Goal: Task Accomplishment & Management: Manage account settings

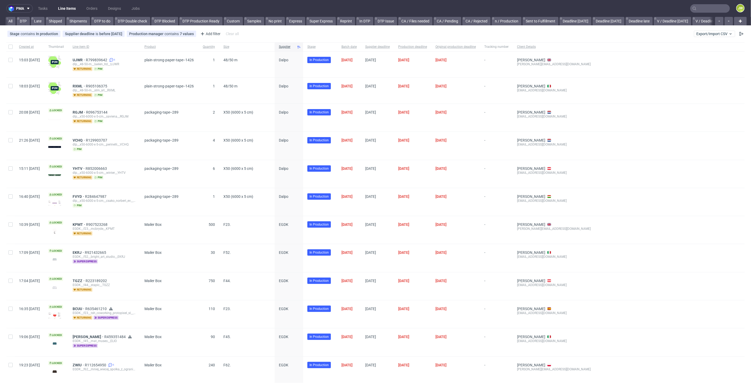
scroll to position [0, 1173]
click at [464, 21] on link "Produkcja-opóźnienia (copy)" at bounding box center [490, 21] width 53 height 8
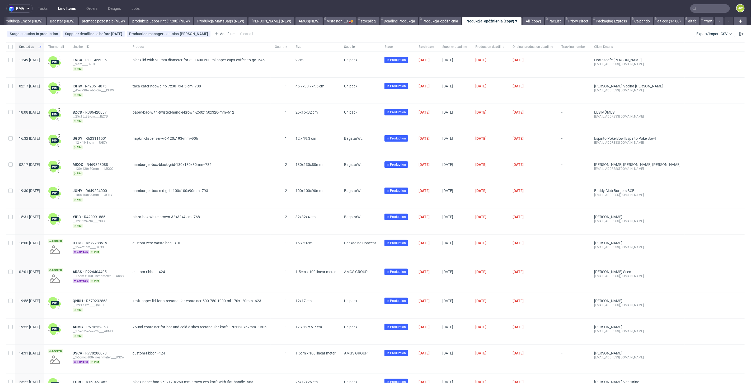
click at [376, 45] on span "Supplier" at bounding box center [360, 47] width 32 height 4
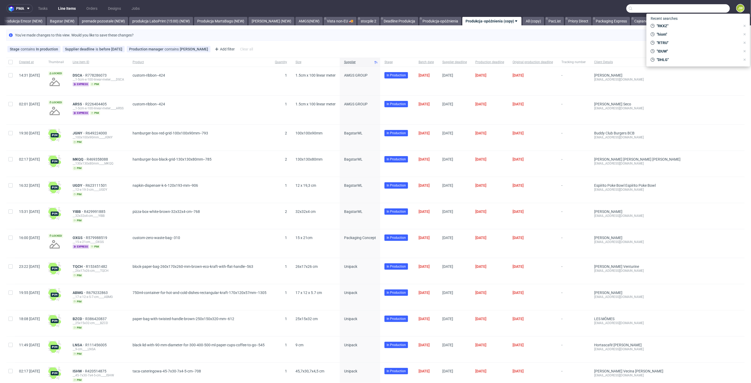
click at [696, 6] on input "text" at bounding box center [679, 8] width 104 height 8
paste input "CJOE"
type input "CJOE"
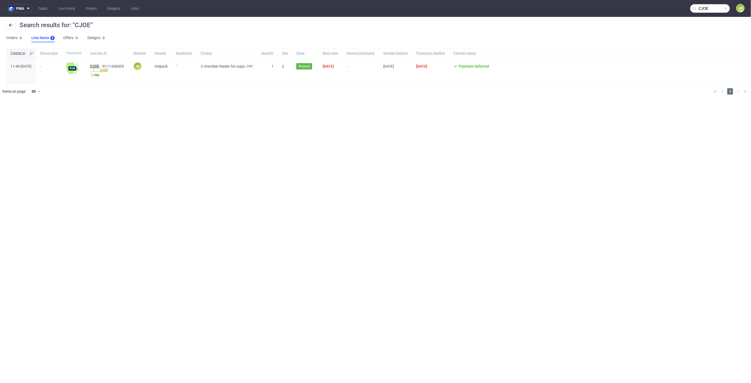
click at [99, 66] on mark "CJOE" at bounding box center [94, 66] width 9 height 4
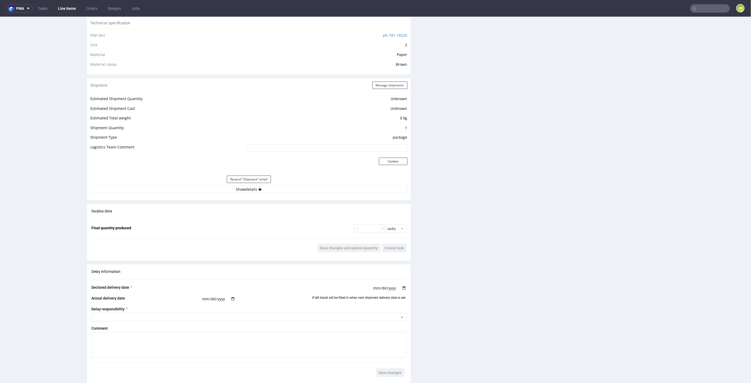
scroll to position [440, 0]
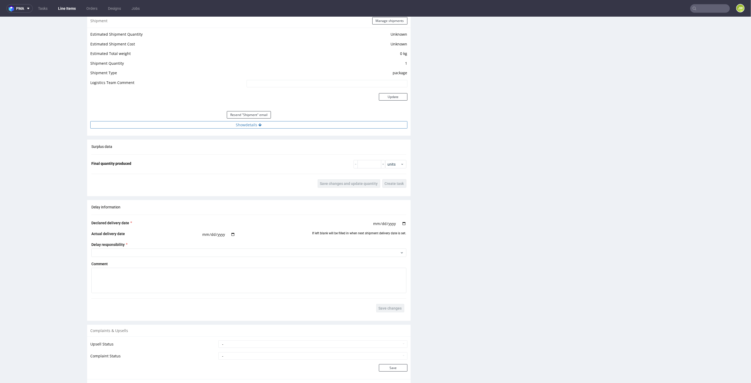
click at [237, 122] on button "Show details" at bounding box center [248, 124] width 317 height 7
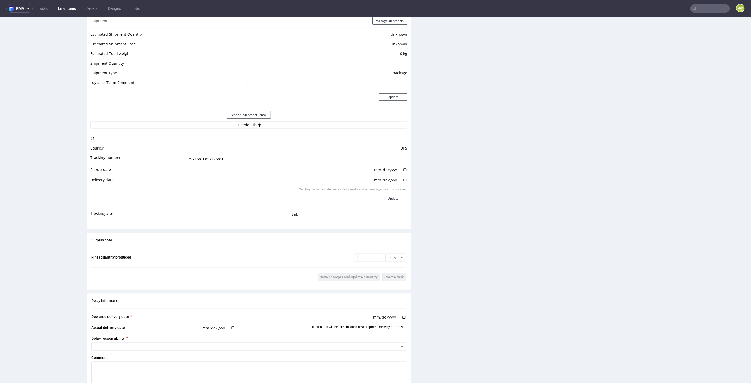
click at [204, 156] on input "1Z5A15806897175856" at bounding box center [294, 158] width 225 height 7
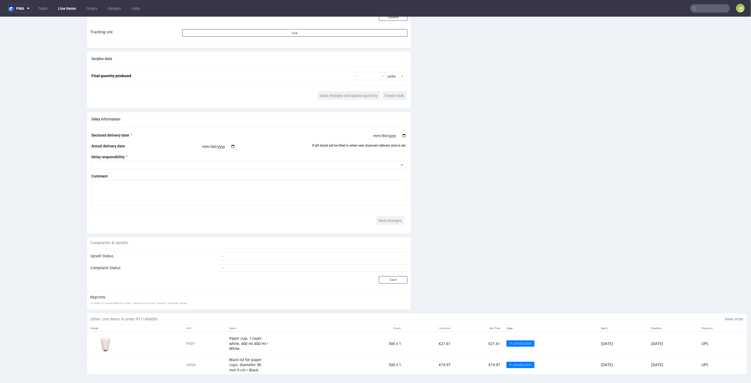
scroll to position [1, 0]
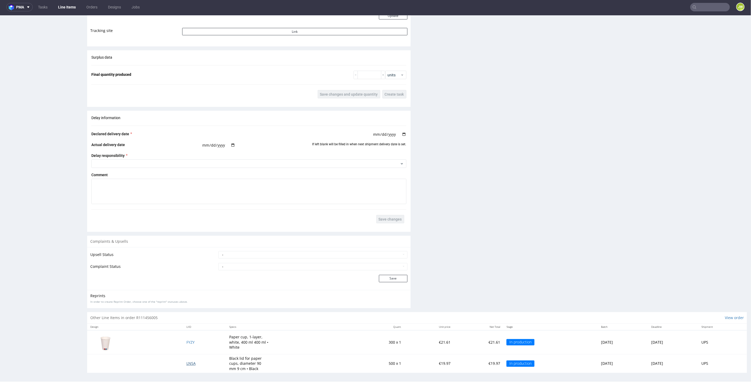
click at [187, 361] on span "LNSA" at bounding box center [191, 363] width 9 height 5
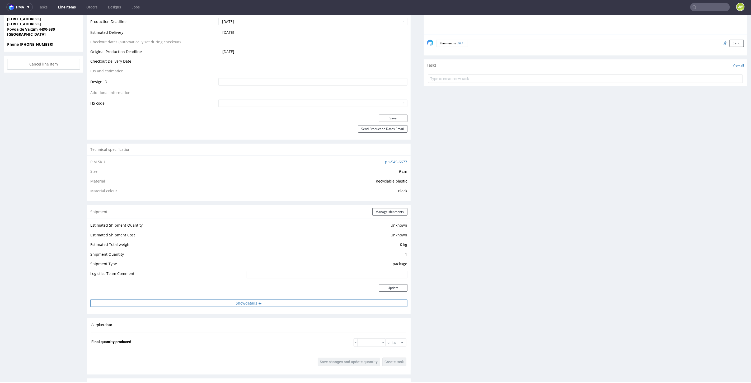
scroll to position [235, 0]
click at [241, 304] on button "Show details" at bounding box center [248, 302] width 317 height 7
click at [230, 335] on input at bounding box center [294, 336] width 225 height 7
paste input "1Z5A15806897175856"
type input "1Z5A15806897175856"
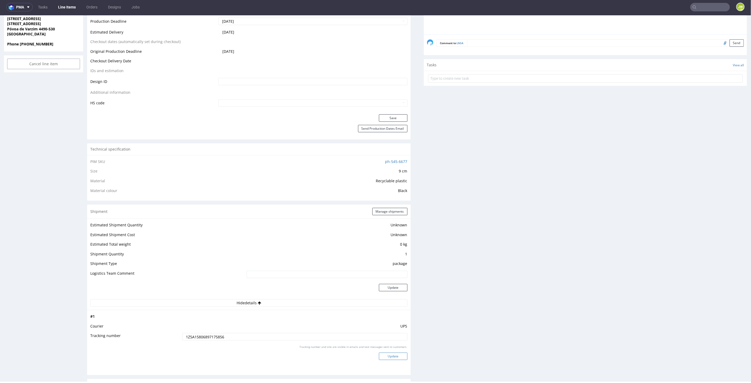
click at [396, 353] on button "Update" at bounding box center [393, 355] width 29 height 7
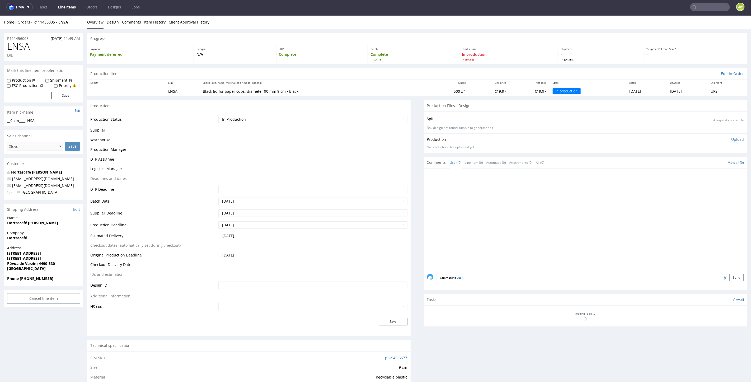
scroll to position [0, 0]
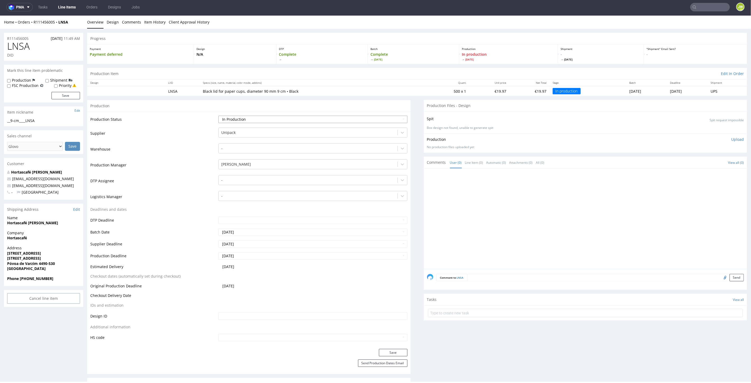
click at [230, 118] on select "Waiting for Artwork Waiting for Diecut Waiting for Mockup Waiting for DTP Waiti…" at bounding box center [312, 118] width 189 height 7
select select "production_complete"
click at [218, 115] on select "Waiting for Artwork Waiting for Diecut Waiting for Mockup Waiting for DTP Waiti…" at bounding box center [312, 118] width 189 height 7
click at [388, 351] on button "Save" at bounding box center [393, 352] width 29 height 7
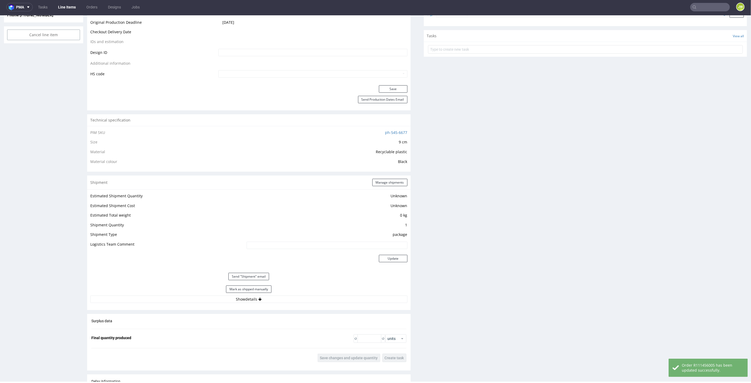
scroll to position [272, 0]
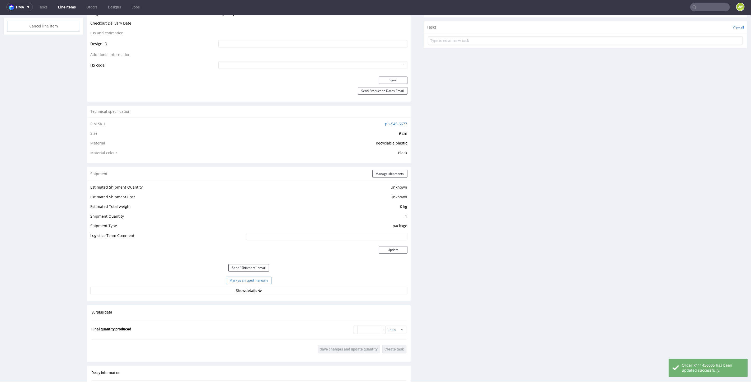
drag, startPoint x: 239, startPoint y: 280, endPoint x: 257, endPoint y: 276, distance: 18.8
click at [239, 280] on button "Mark as shipped manually" at bounding box center [248, 280] width 45 height 7
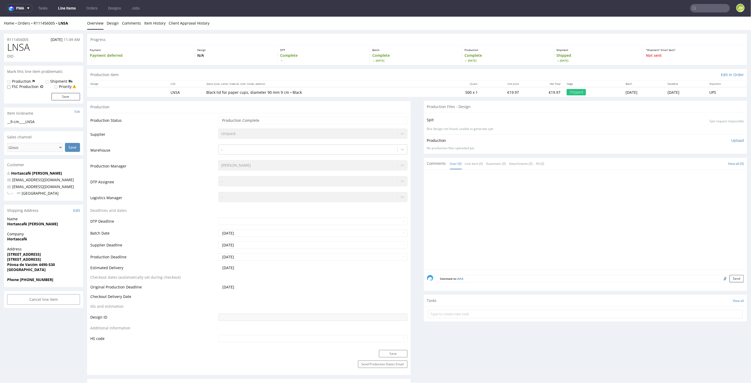
scroll to position [0, 0]
drag, startPoint x: 65, startPoint y: 8, endPoint x: 71, endPoint y: 9, distance: 6.1
click at [65, 8] on link "Line Items" at bounding box center [67, 8] width 24 height 8
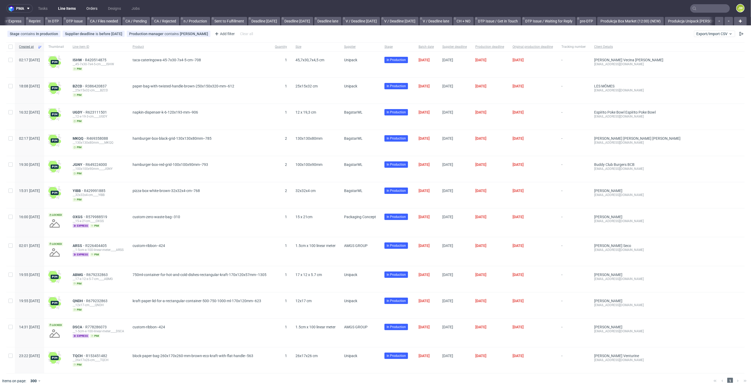
scroll to position [0, 697]
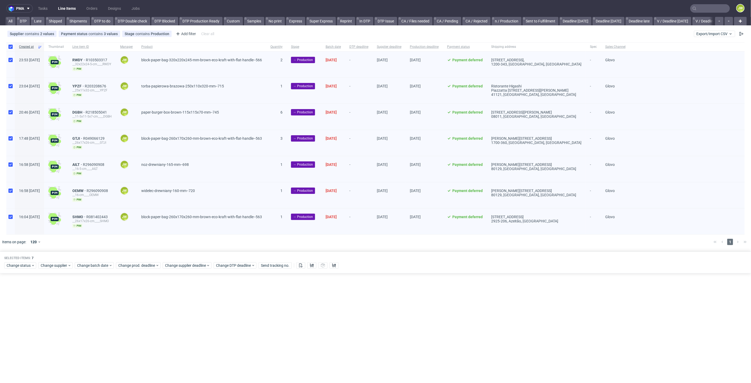
scroll to position [0, 680]
click at [70, 12] on link "Line Items" at bounding box center [67, 8] width 24 height 8
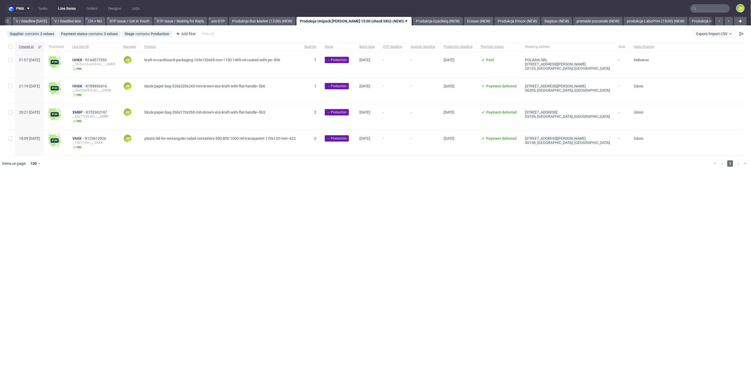
click at [707, 7] on input "text" at bounding box center [711, 8] width 40 height 8
paste input "CUSP"
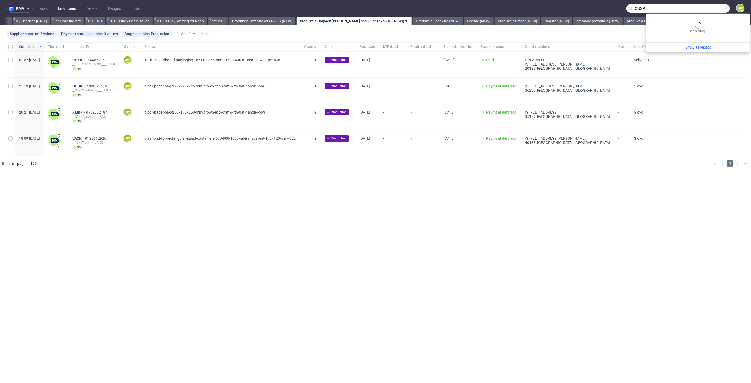
type input "CUSP"
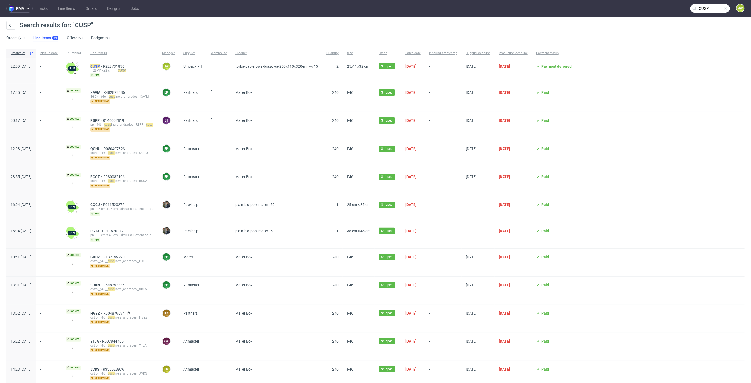
click at [100, 66] on mark "CUSP" at bounding box center [95, 66] width 10 height 4
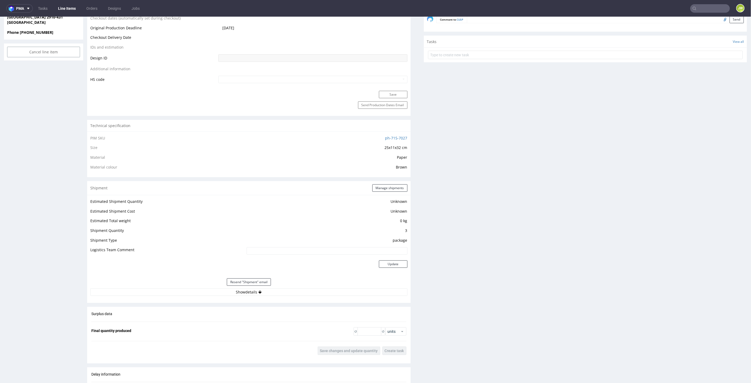
scroll to position [469, 0]
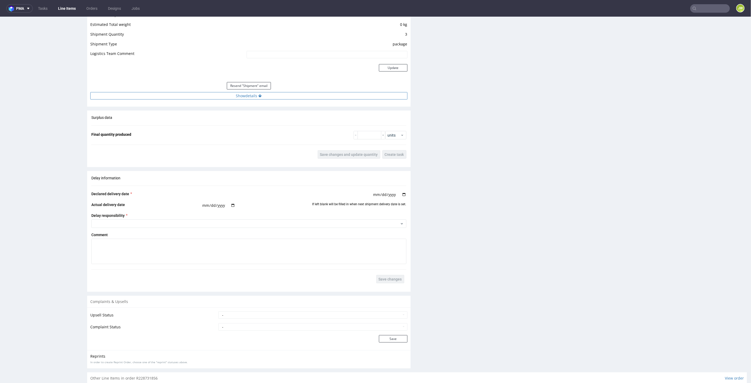
click at [241, 93] on button "Show details" at bounding box center [248, 95] width 317 height 7
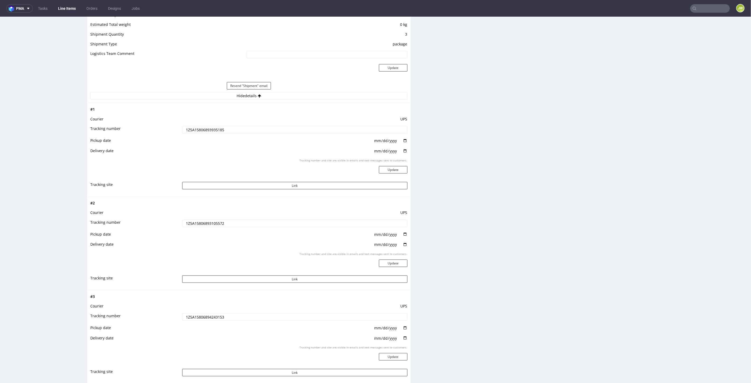
click at [203, 125] on td "1Z5A15806893935185" at bounding box center [294, 131] width 227 height 12
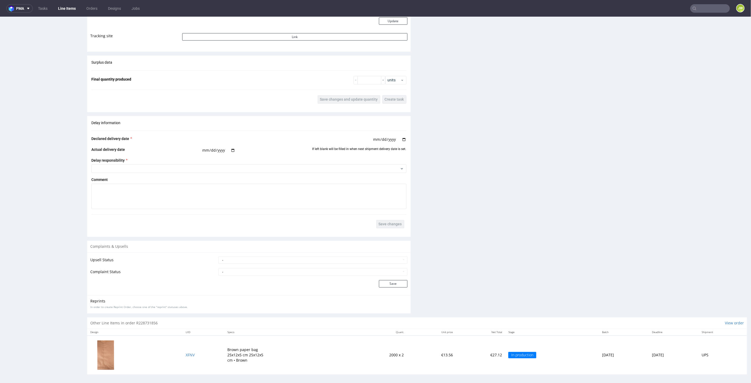
scroll to position [1, 0]
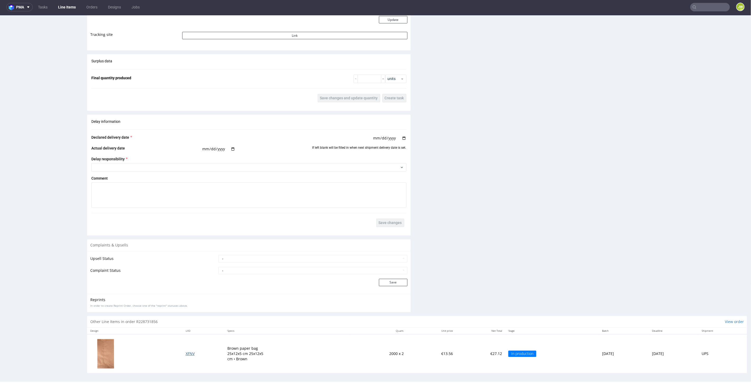
click at [186, 352] on span "XFNV" at bounding box center [190, 353] width 9 height 5
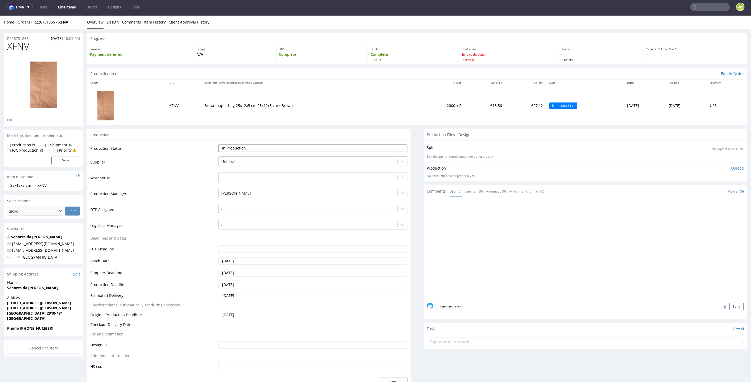
click at [225, 147] on select "Waiting for Artwork Waiting for Diecut Waiting for Mockup Waiting for DTP Waiti…" at bounding box center [312, 147] width 189 height 7
click at [180, 141] on div "Production Status Waiting for Artwork Waiting for Diecut Waiting for Mockup Wai…" at bounding box center [249, 258] width 324 height 237
click at [234, 148] on select "Waiting for Artwork Waiting for Diecut Waiting for Mockup Waiting for DTP Waiti…" at bounding box center [312, 147] width 189 height 7
select select "production_complete"
click at [218, 144] on select "Waiting for Artwork Waiting for Diecut Waiting for Mockup Waiting for DTP Waiti…" at bounding box center [312, 147] width 189 height 7
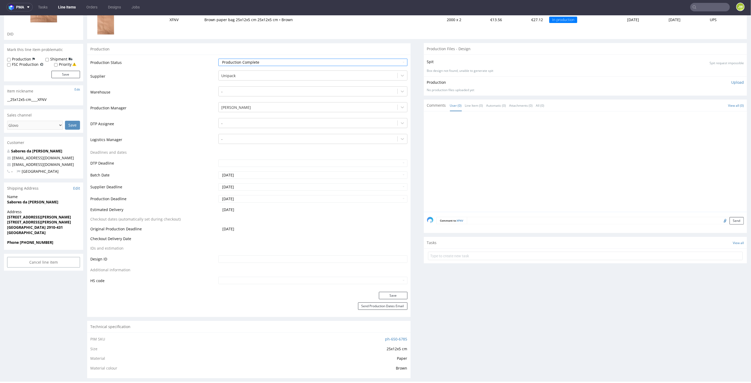
scroll to position [117, 0]
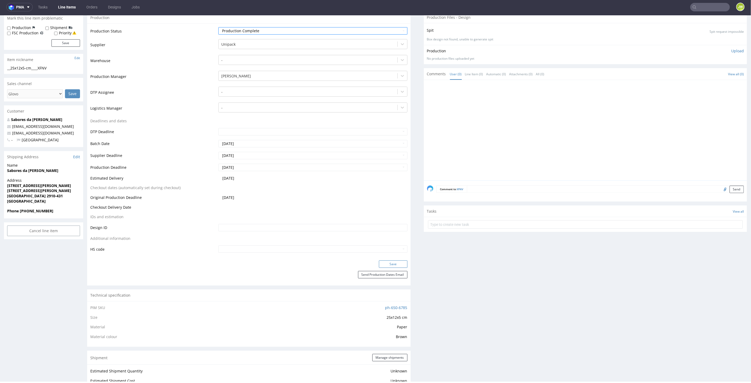
click at [387, 260] on button "Save" at bounding box center [393, 263] width 29 height 7
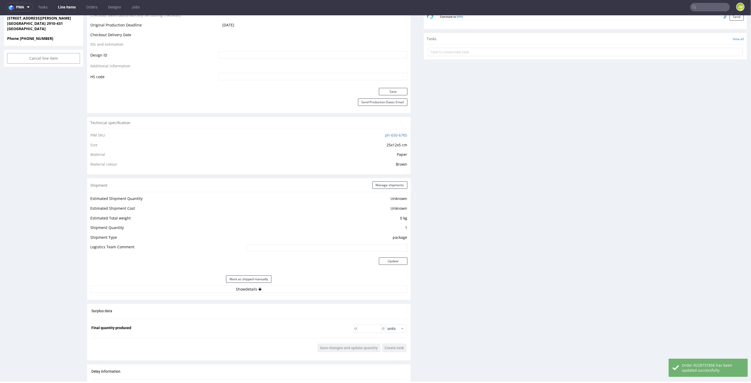
scroll to position [401, 0]
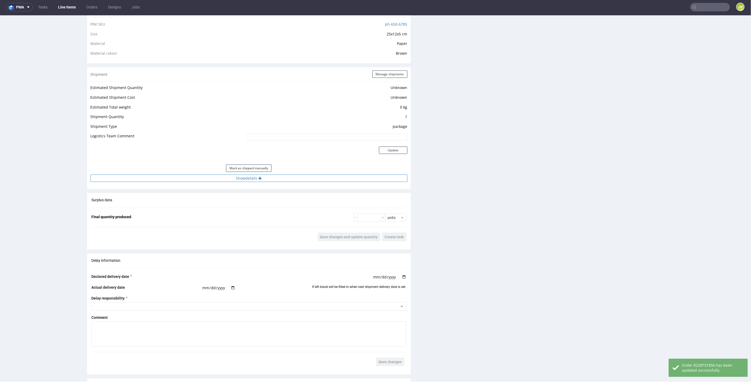
click at [237, 179] on button "Show details" at bounding box center [248, 177] width 317 height 7
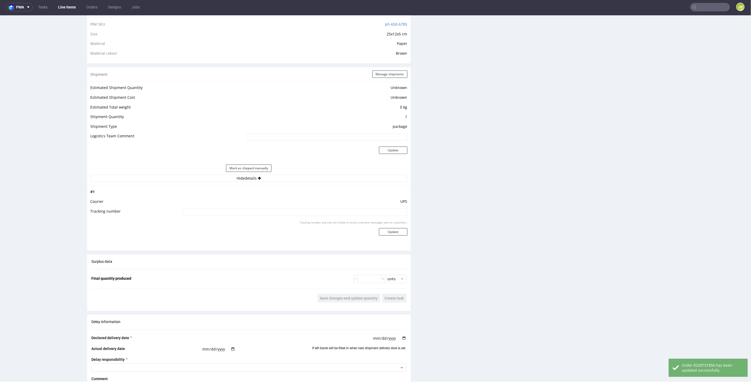
click at [236, 211] on input at bounding box center [294, 211] width 225 height 7
paste input "1Z5A15806893935185"
type input "1Z5A15806893935185"
click at [394, 229] on button "Update" at bounding box center [393, 231] width 29 height 7
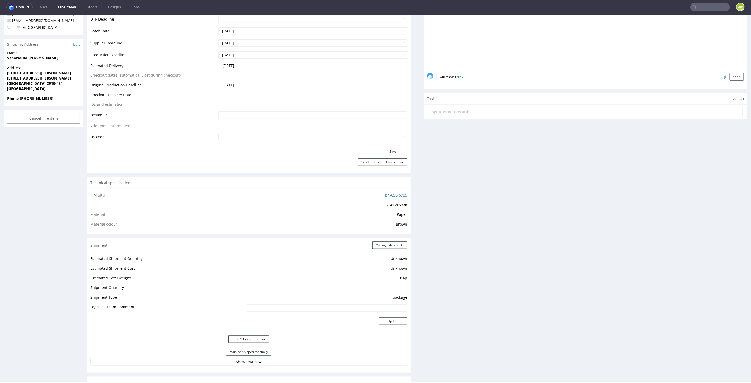
scroll to position [376, 0]
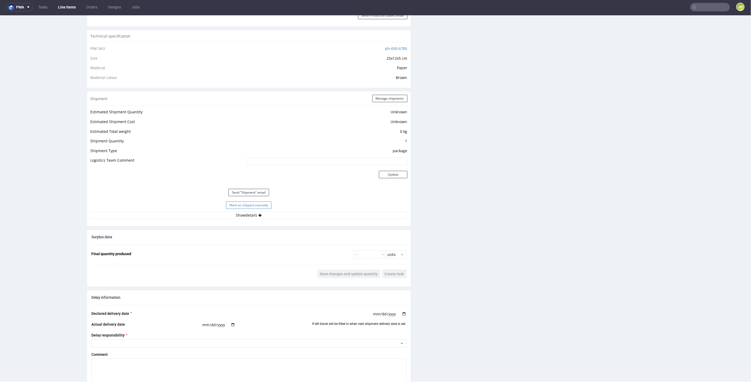
click at [240, 202] on button "Mark as shipped manually" at bounding box center [248, 204] width 45 height 7
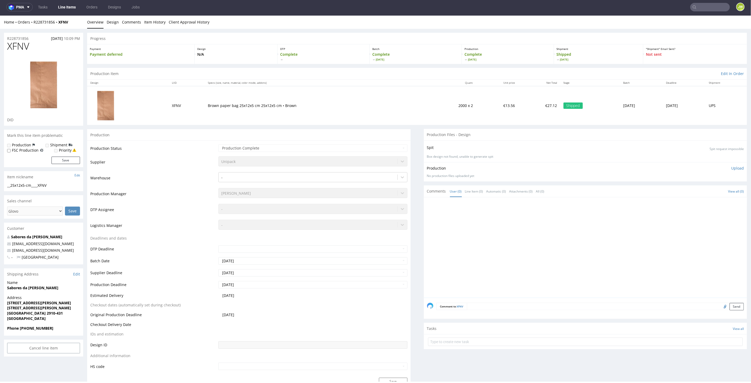
scroll to position [0, 0]
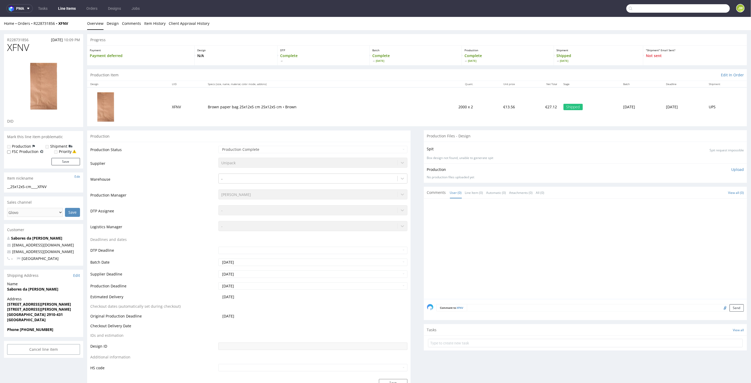
click at [708, 9] on input "text" at bounding box center [679, 8] width 104 height 8
paste input "URQF"
type input "URQF"
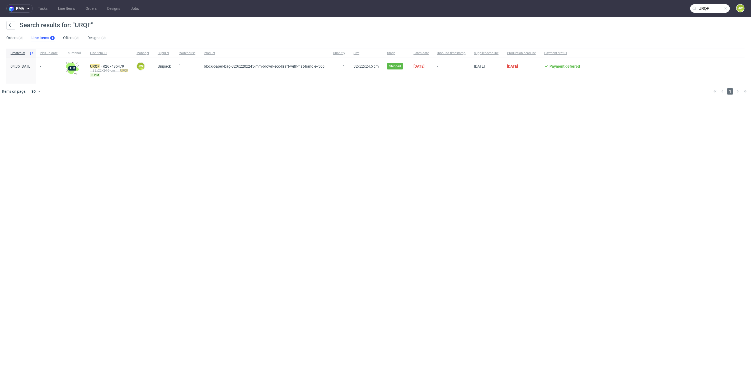
click at [107, 69] on div "__32x22x24-5-cm____ URQF" at bounding box center [109, 70] width 38 height 4
click at [100, 65] on mark "URQF" at bounding box center [95, 66] width 10 height 4
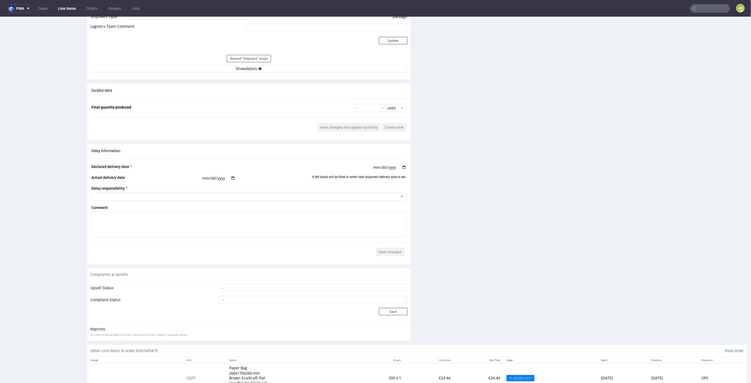
scroll to position [501, 0]
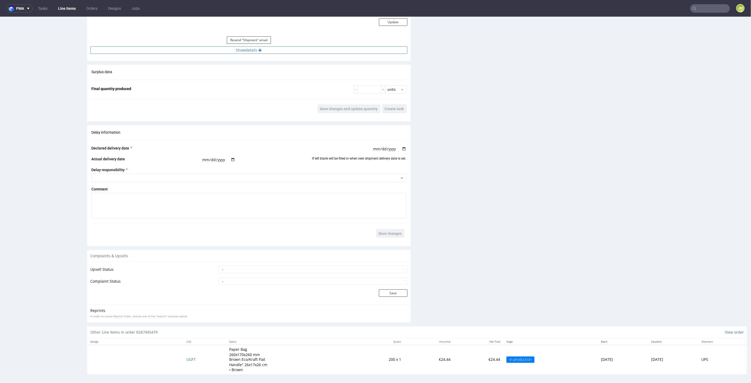
click at [238, 49] on button "Show details" at bounding box center [248, 49] width 317 height 7
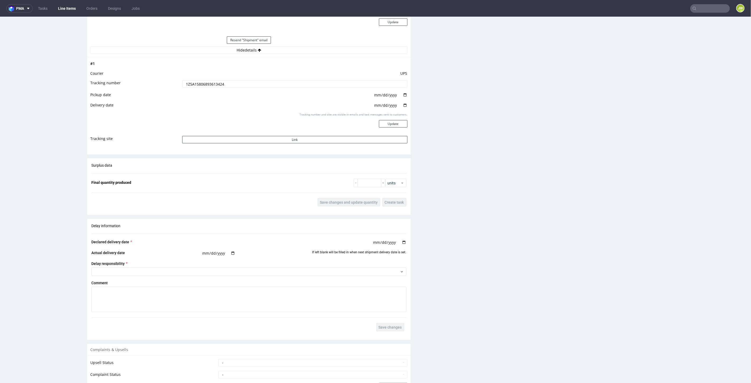
click at [196, 80] on input "1Z5A15806893613424" at bounding box center [294, 83] width 225 height 7
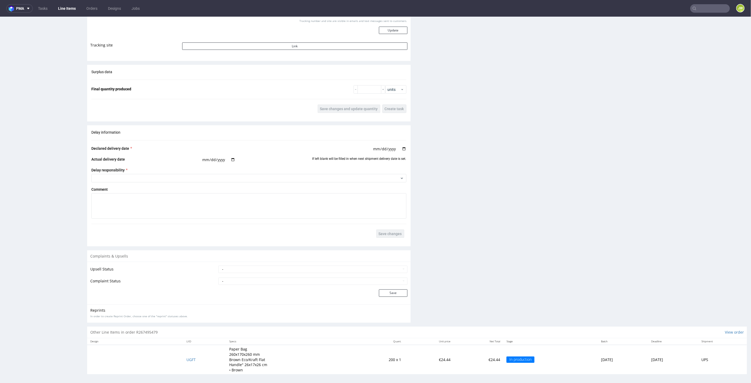
scroll to position [1, 0]
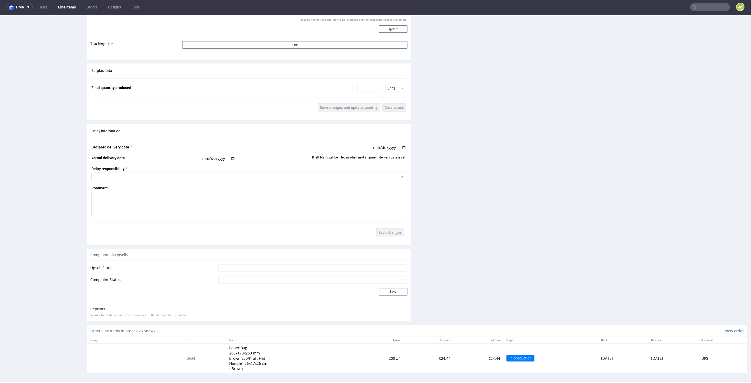
click at [183, 353] on td "UGFT" at bounding box center [204, 357] width 43 height 29
click at [183, 359] on td "UGFT" at bounding box center [204, 357] width 43 height 29
click at [187, 357] on span "UGFT" at bounding box center [191, 358] width 9 height 5
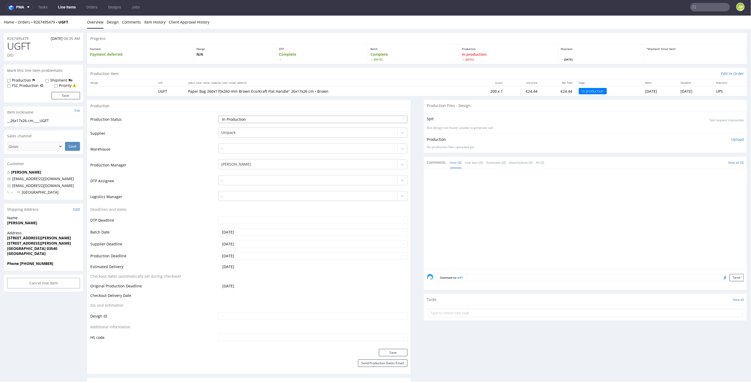
click at [238, 119] on select "Waiting for Artwork Waiting for Diecut Waiting for Mockup Waiting for DTP Waiti…" at bounding box center [312, 118] width 189 height 7
drag, startPoint x: 192, startPoint y: 123, endPoint x: 211, endPoint y: 123, distance: 19.3
click at [193, 123] on td "Production Status" at bounding box center [153, 121] width 127 height 12
click at [234, 121] on select "Waiting for Artwork Waiting for Diecut Waiting for Mockup Waiting for DTP Waiti…" at bounding box center [312, 118] width 189 height 7
select select "production_complete"
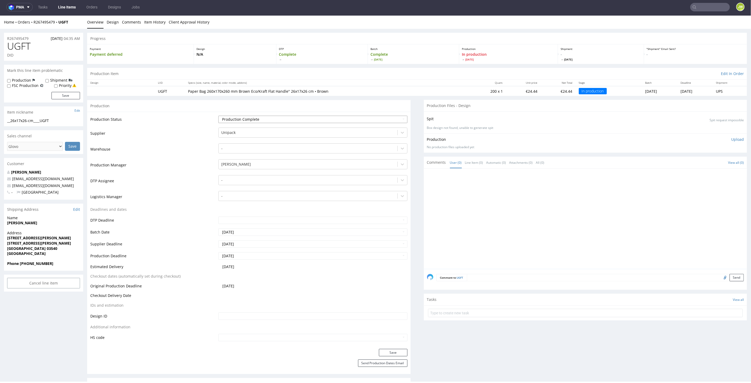
click at [218, 115] on select "Waiting for Artwork Waiting for Diecut Waiting for Mockup Waiting for DTP Waiti…" at bounding box center [312, 118] width 189 height 7
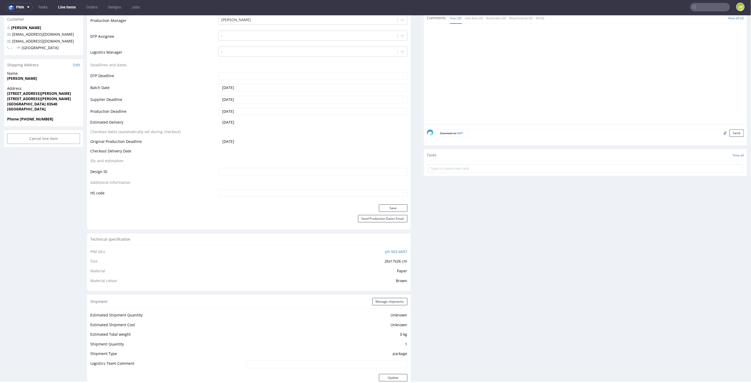
scroll to position [147, 0]
click at [379, 202] on button "Save" at bounding box center [393, 205] width 29 height 7
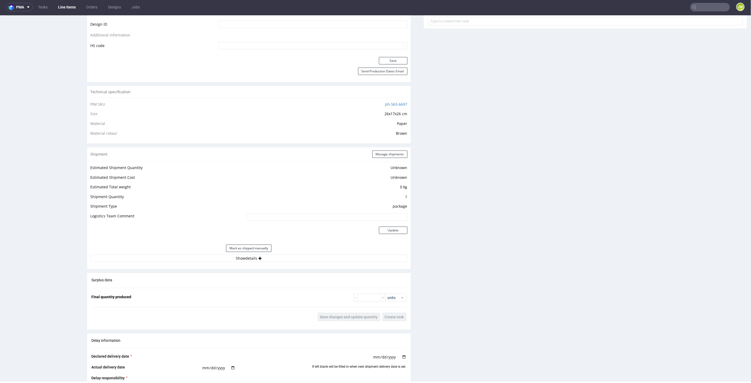
scroll to position [411, 0]
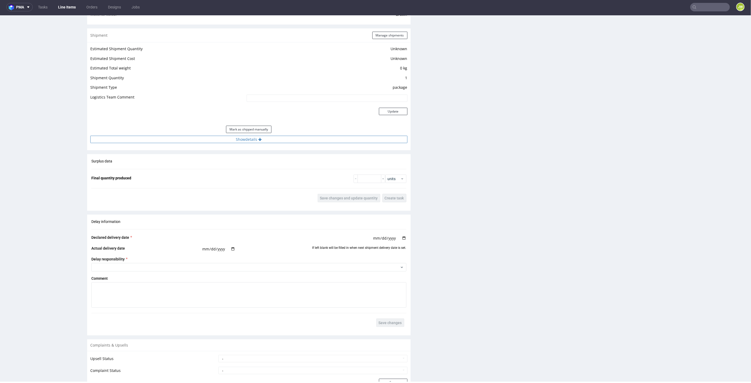
click at [229, 138] on button "Show details" at bounding box center [248, 139] width 317 height 7
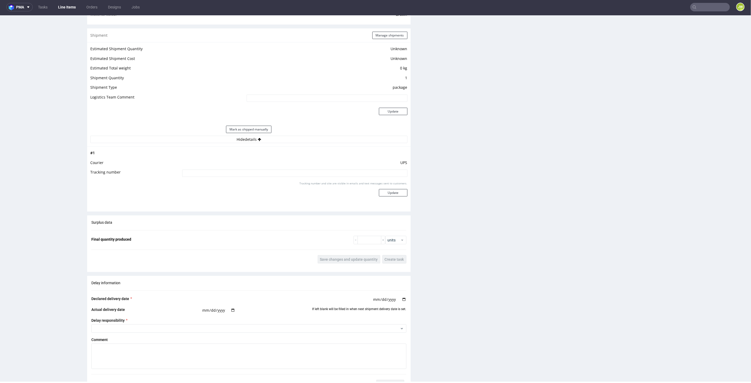
click at [227, 172] on input at bounding box center [294, 172] width 225 height 7
paste input "1Z5A15806893613424"
type input "1Z5A15806893613424"
click at [381, 193] on button "Update" at bounding box center [393, 192] width 29 height 7
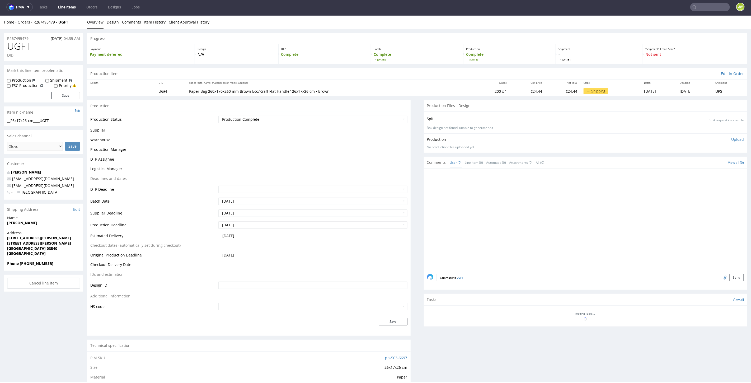
scroll to position [207, 0]
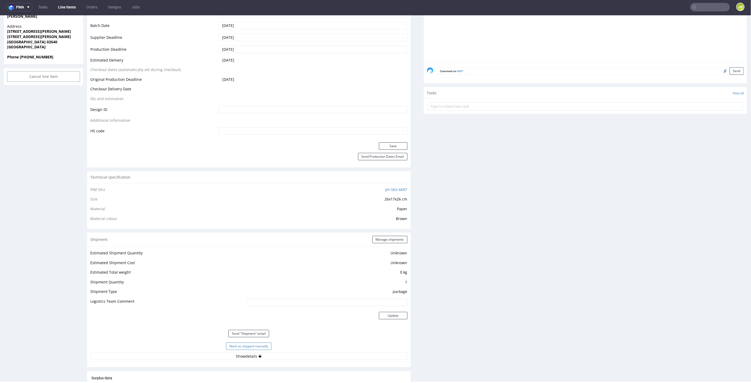
click at [244, 344] on button "Mark as shipped manually" at bounding box center [248, 345] width 45 height 7
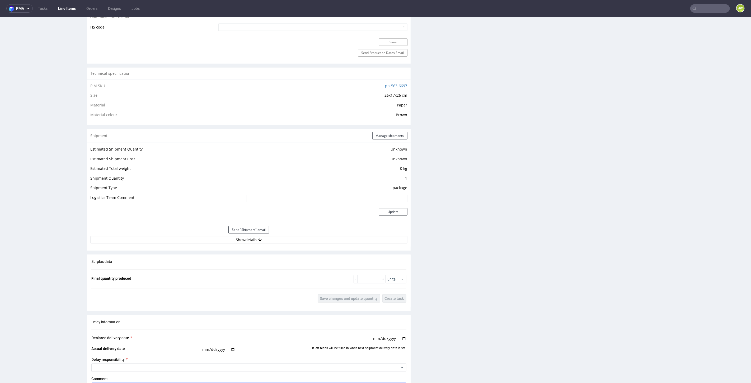
scroll to position [440, 0]
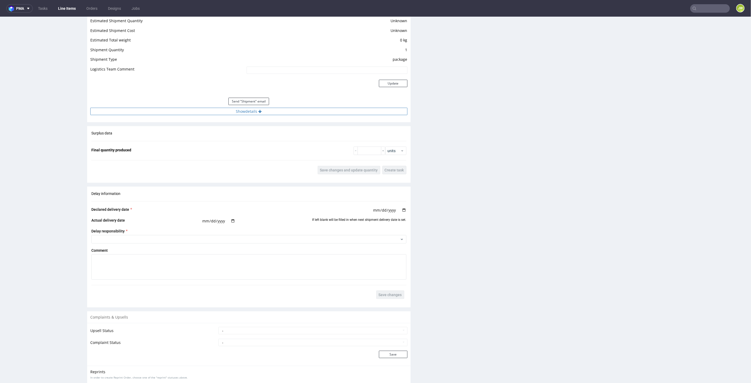
click at [246, 109] on button "Show details" at bounding box center [248, 111] width 317 height 7
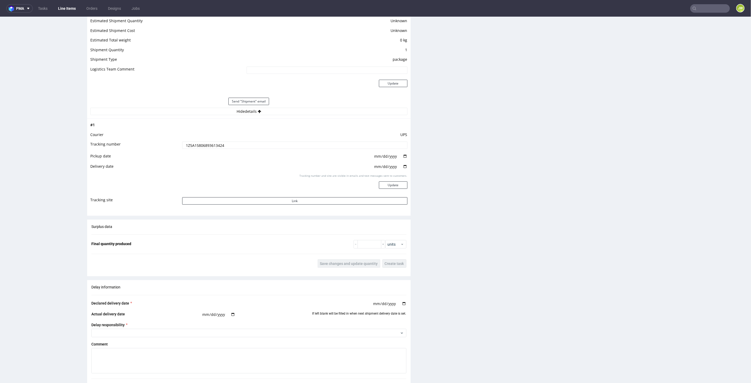
click at [251, 161] on td at bounding box center [294, 158] width 227 height 10
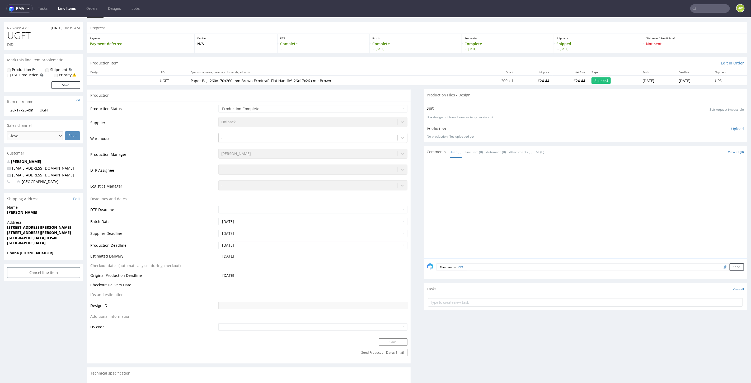
scroll to position [0, 0]
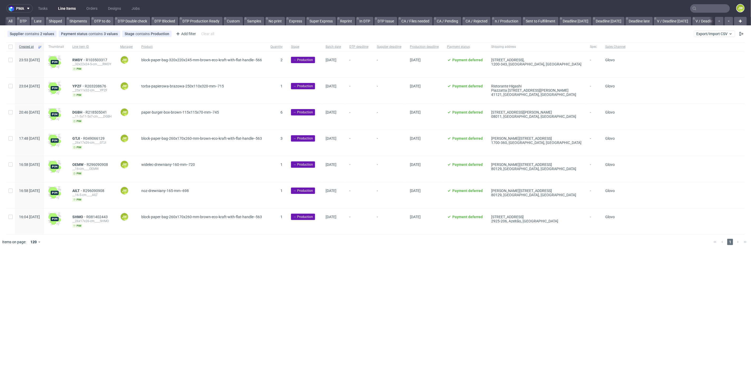
scroll to position [0, 680]
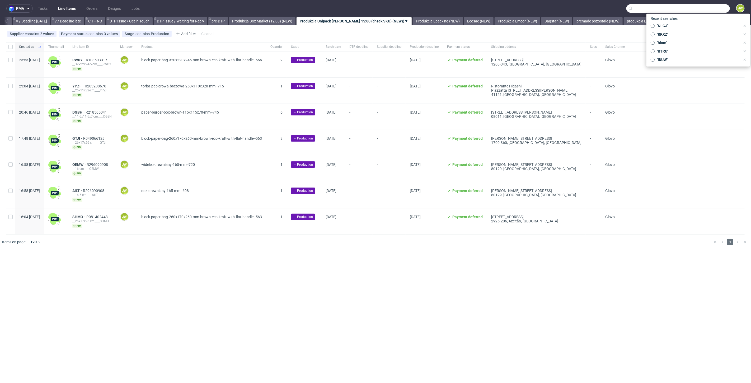
click at [715, 8] on input "text" at bounding box center [679, 8] width 104 height 8
paste input "TQCH"
type input "TQCH"
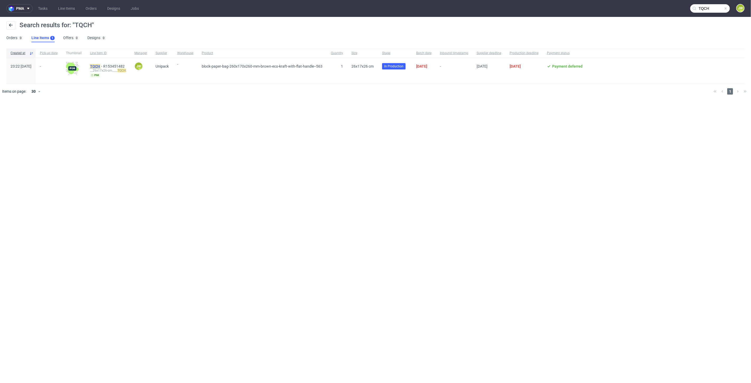
click at [100, 67] on mark "TQCH" at bounding box center [95, 66] width 10 height 4
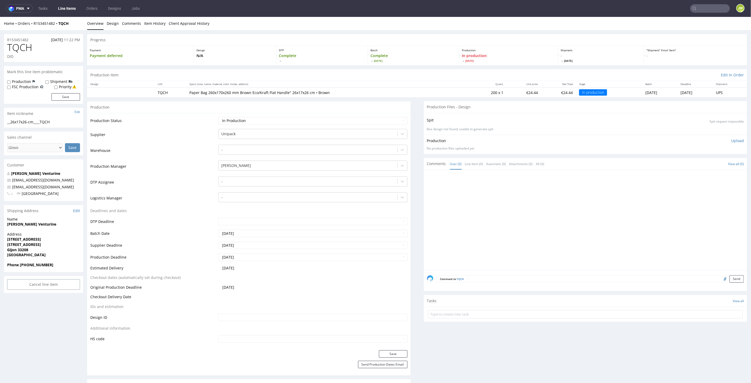
click at [64, 7] on link "Line Items" at bounding box center [67, 8] width 24 height 8
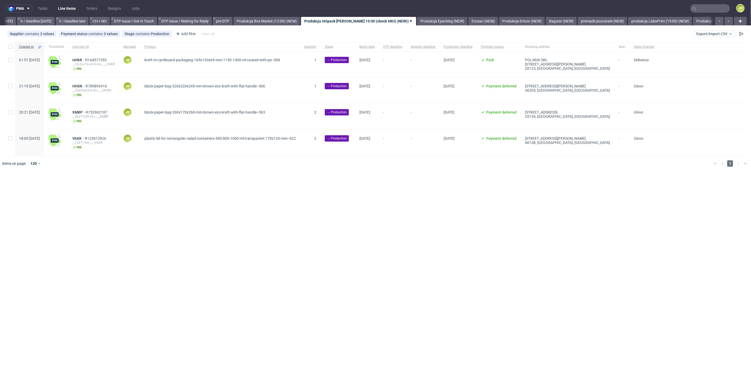
scroll to position [0, 680]
click at [659, 21] on link "produkcja LaboPrint (15:00) (NEW)" at bounding box center [656, 21] width 64 height 8
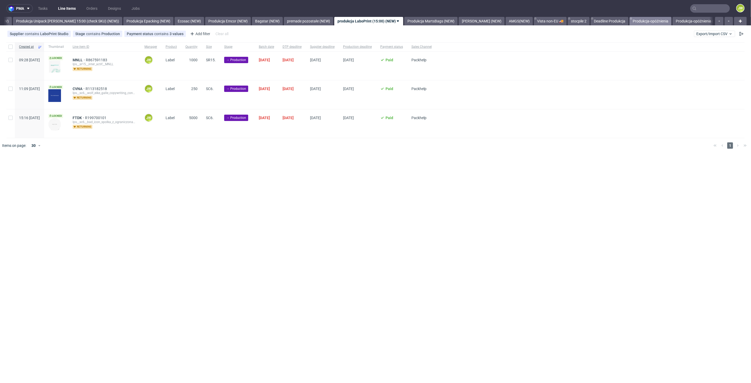
scroll to position [0, 969]
click at [675, 23] on link "Produkcja-opóźnienia (copy)" at bounding box center [693, 21] width 53 height 8
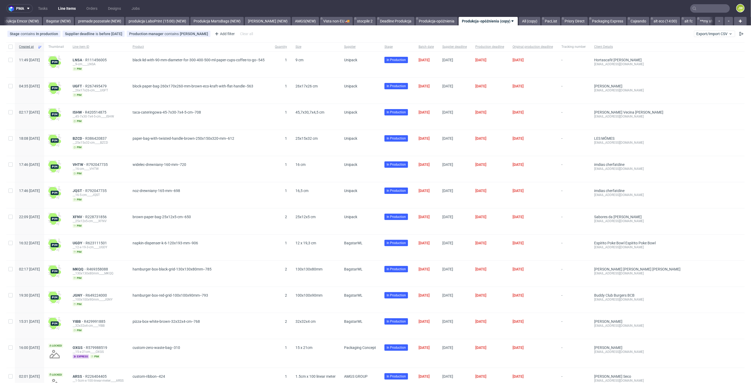
scroll to position [0, 1174]
drag, startPoint x: 84, startPoint y: 189, endPoint x: 98, endPoint y: 188, distance: 14.3
click at [98, 188] on div "17:46 Mon 15.09.2025 JQST R792047735 __16-5-cm____JQST pim noz-drewniany-165-mm…" at bounding box center [375, 195] width 739 height 26
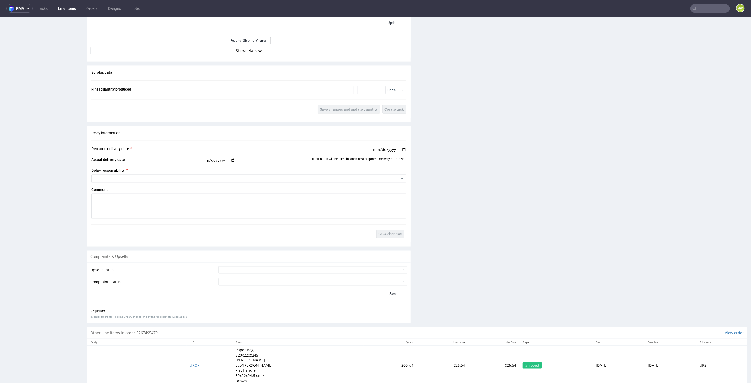
scroll to position [501, 0]
click at [704, 11] on input "text" at bounding box center [711, 8] width 40 height 8
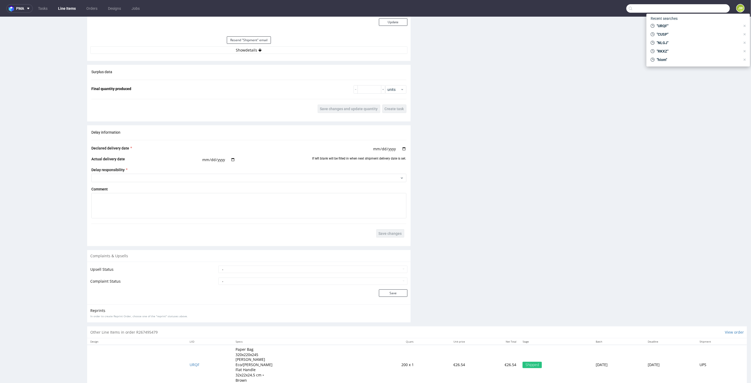
paste input "LWQD"
type input "LWQD"
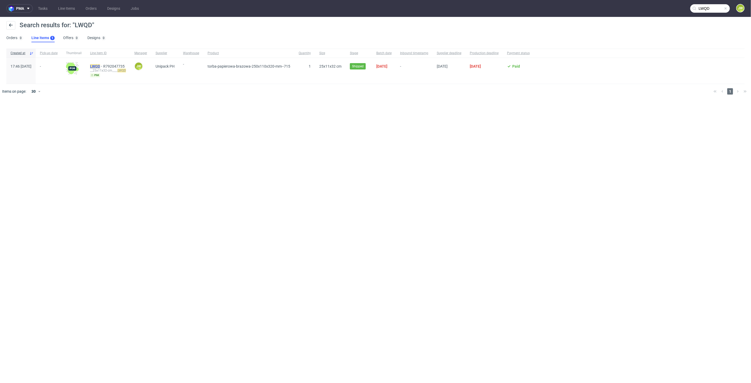
click at [100, 66] on mark "LWQD" at bounding box center [95, 66] width 10 height 4
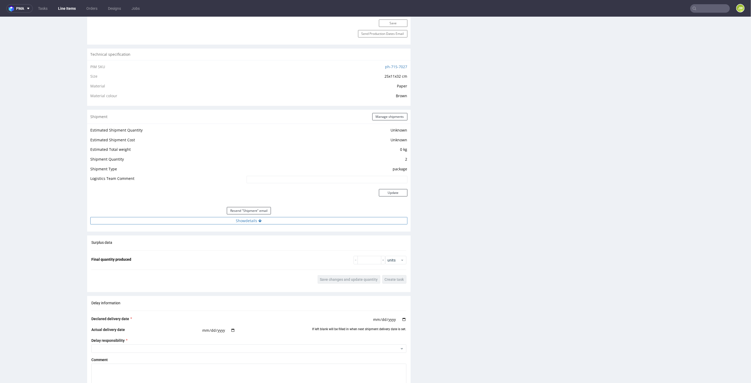
scroll to position [411, 0]
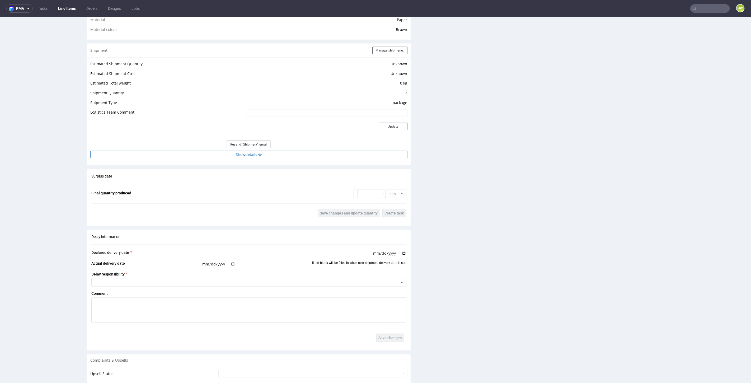
click at [240, 153] on button "Show details" at bounding box center [248, 154] width 317 height 7
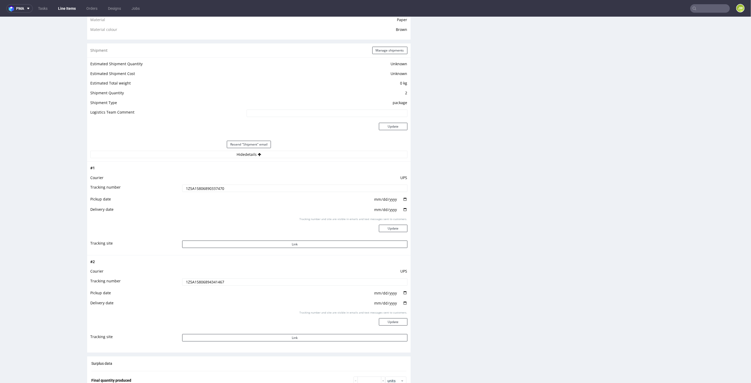
click at [213, 184] on input "1Z5A15806890337470" at bounding box center [294, 187] width 225 height 7
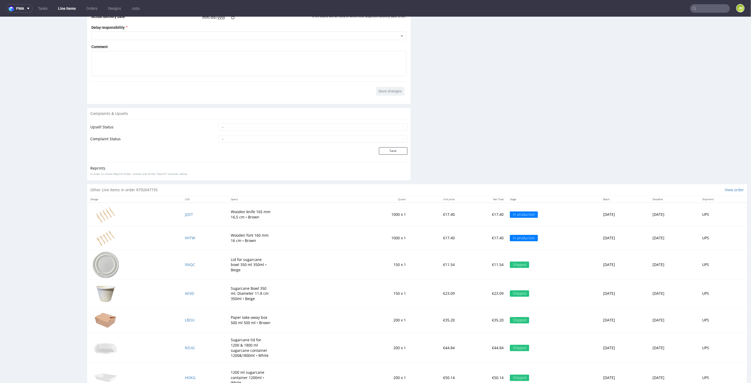
scroll to position [862, 0]
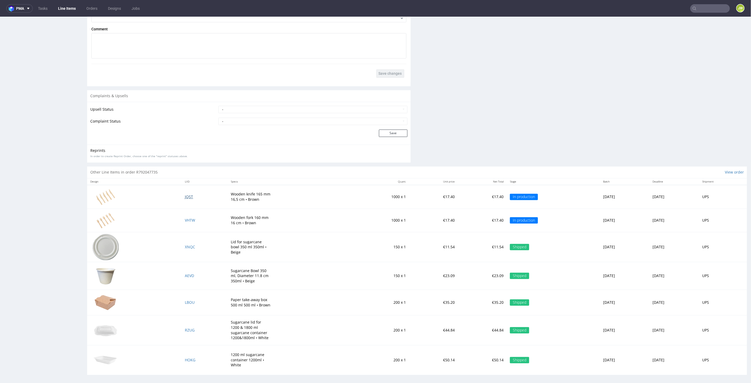
click at [185, 195] on span "JQST" at bounding box center [189, 196] width 8 height 5
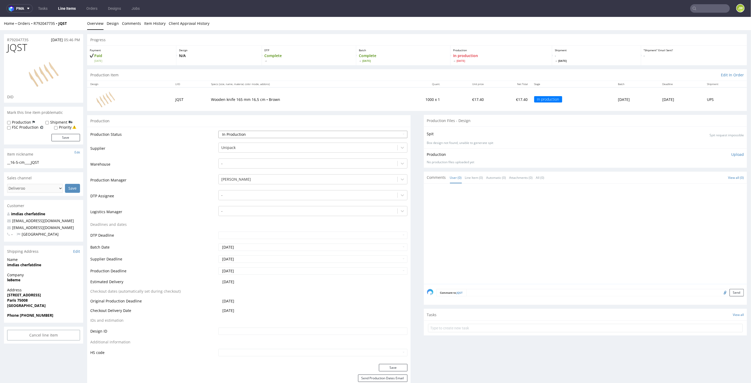
click at [228, 133] on select "Waiting for Artwork Waiting for Diecut Waiting for Mockup Waiting for DTP Waiti…" at bounding box center [312, 134] width 189 height 7
select select "production_complete"
click at [218, 131] on select "Waiting for Artwork Waiting for Diecut Waiting for Mockup Waiting for DTP Waiti…" at bounding box center [312, 134] width 189 height 7
click at [381, 367] on button "Save" at bounding box center [393, 367] width 29 height 7
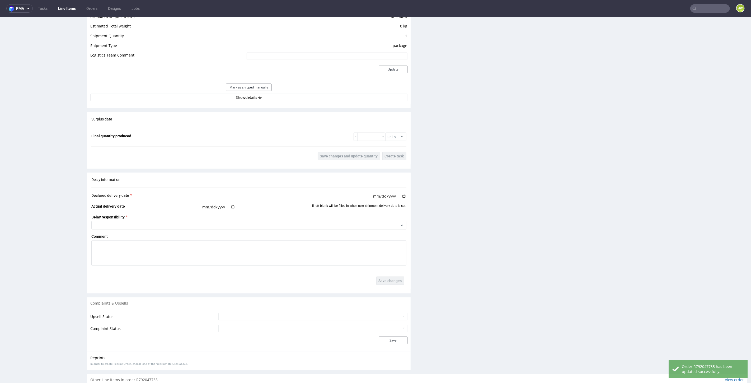
scroll to position [358, 0]
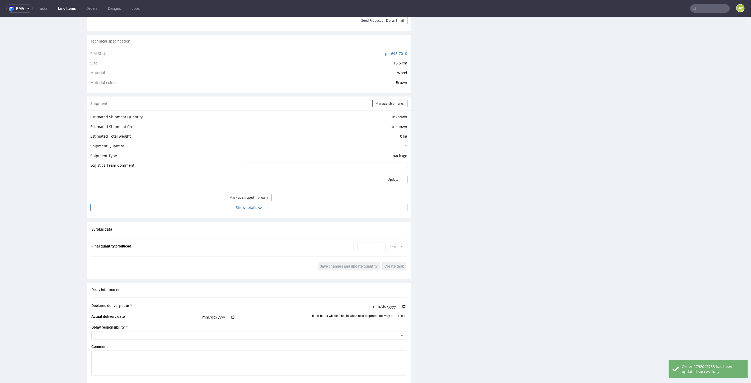
click at [236, 206] on button "Show details" at bounding box center [248, 207] width 317 height 7
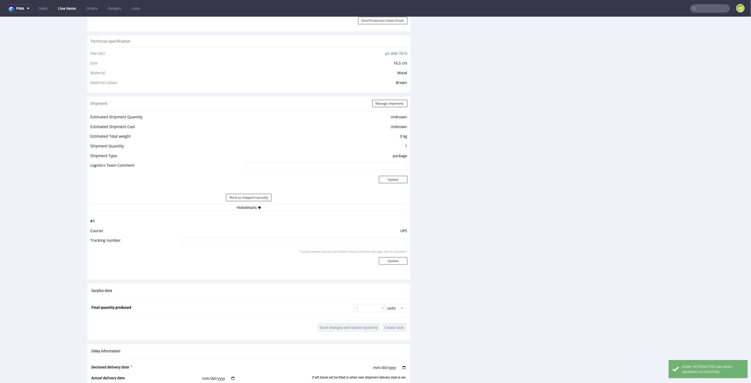
click at [218, 244] on td at bounding box center [294, 243] width 227 height 12
click at [217, 241] on input at bounding box center [294, 241] width 225 height 7
paste input "1Z5A15806890337470"
type input "1Z5A15806890337470"
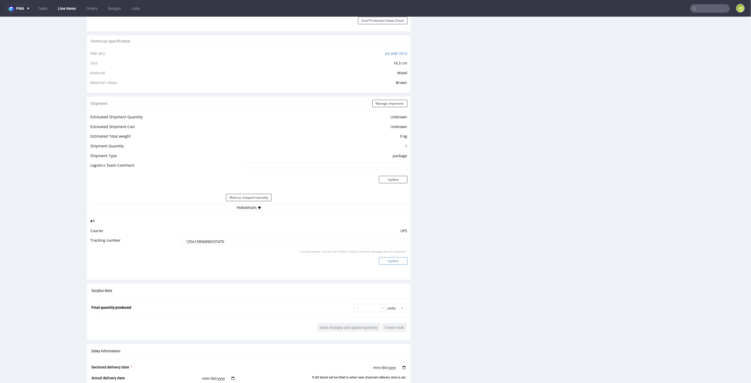
click at [387, 262] on button "Update" at bounding box center [393, 260] width 29 height 7
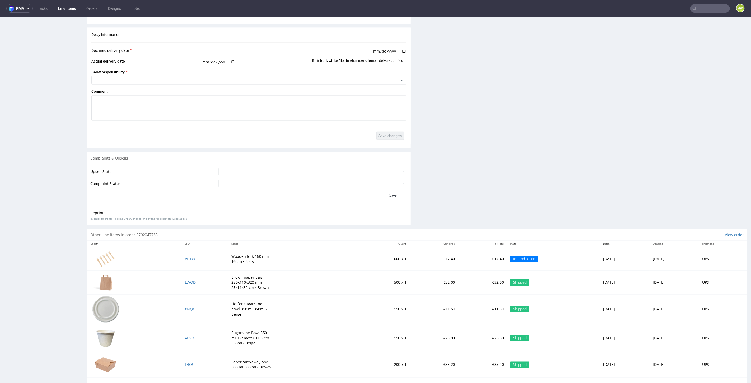
scroll to position [651, 0]
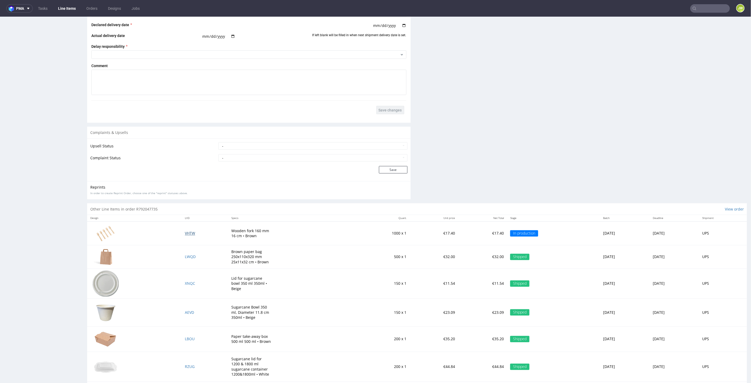
click at [185, 231] on span "VHTW" at bounding box center [190, 233] width 10 height 5
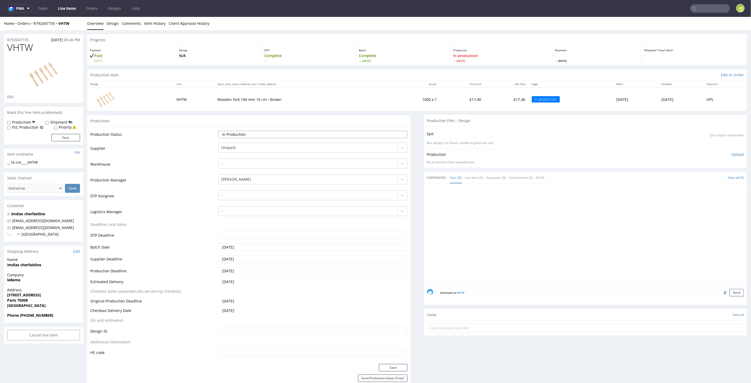
click at [237, 132] on select "Waiting for Artwork Waiting for Diecut Waiting for Mockup Waiting for DTP Waiti…" at bounding box center [312, 134] width 189 height 7
select select "production_complete"
click at [218, 131] on select "Waiting for Artwork Waiting for Diecut Waiting for Mockup Waiting for DTP Waiti…" at bounding box center [312, 134] width 189 height 7
click at [390, 368] on button "Save" at bounding box center [393, 367] width 29 height 7
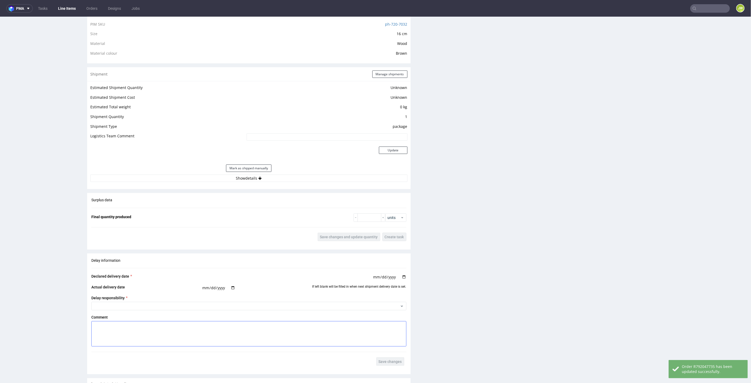
scroll to position [469, 0]
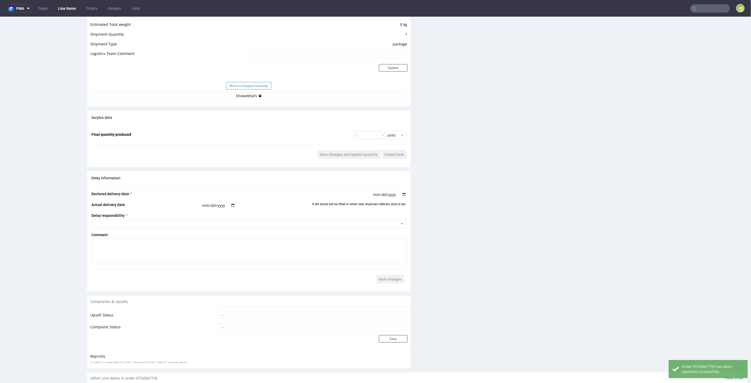
click at [244, 87] on button "Mark as shipped manually" at bounding box center [248, 85] width 45 height 7
click at [244, 94] on button "Show details" at bounding box center [248, 95] width 317 height 7
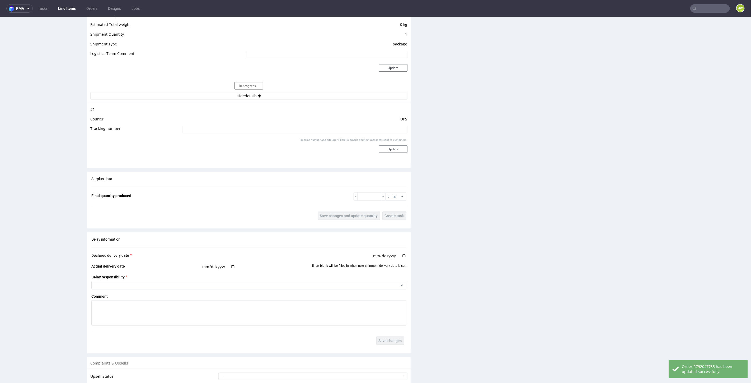
click at [210, 131] on input at bounding box center [294, 129] width 225 height 7
paste input "1Z5A15806890337470"
type input "1Z5A15806890337470"
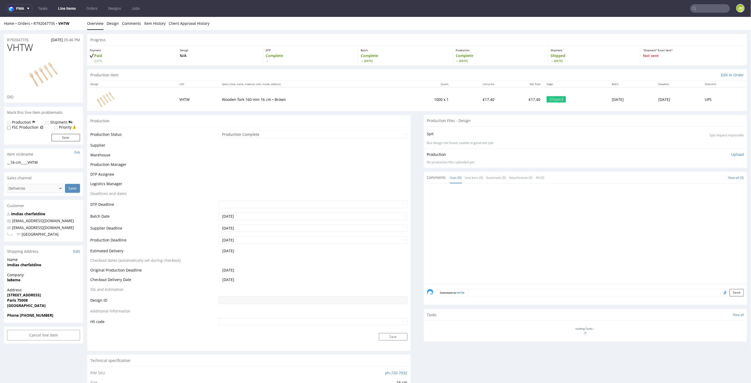
scroll to position [381, 0]
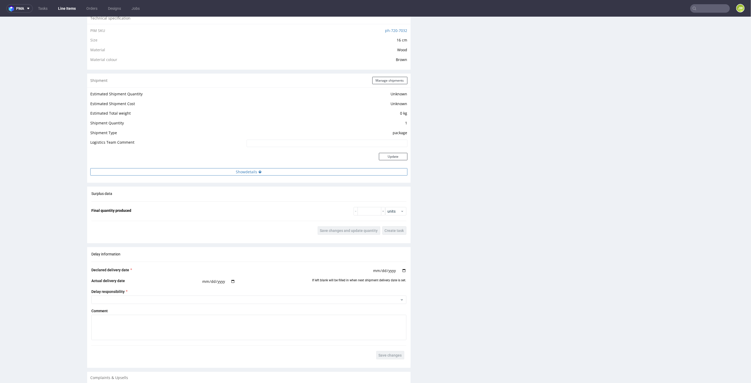
click at [264, 170] on button "Show details" at bounding box center [248, 171] width 317 height 7
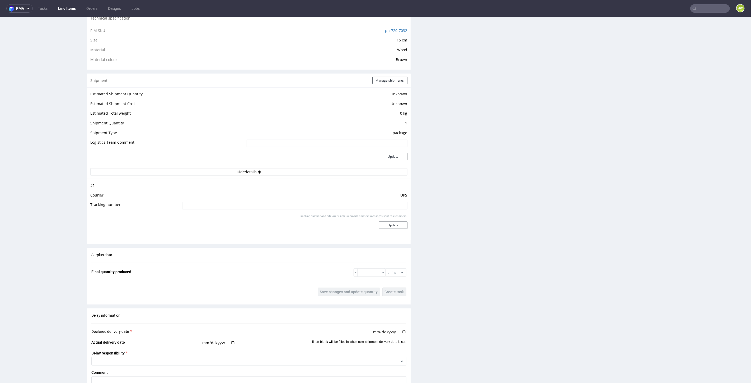
click at [197, 206] on input at bounding box center [294, 205] width 225 height 7
paste input "1Z5A15806890337470"
type input "1Z5A15806890337470"
click at [390, 220] on div "Tracking number and site are visible in emails and text messages sent to custom…" at bounding box center [294, 223] width 225 height 19
click at [388, 224] on button "Update" at bounding box center [393, 224] width 29 height 7
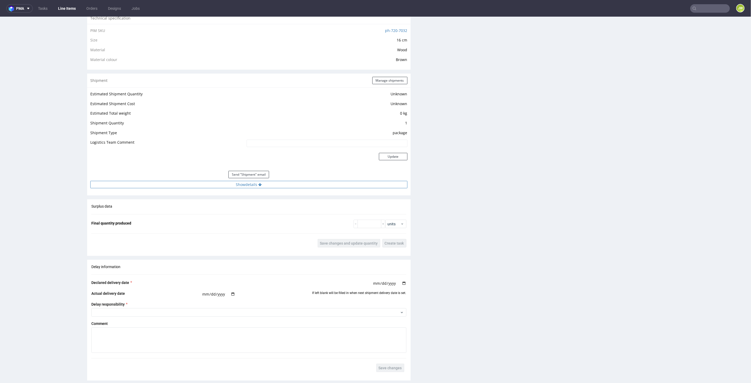
click at [235, 183] on button "Show details" at bounding box center [248, 184] width 317 height 7
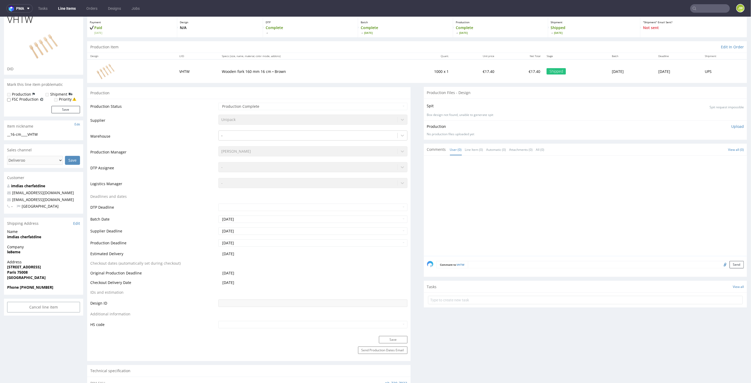
scroll to position [59, 0]
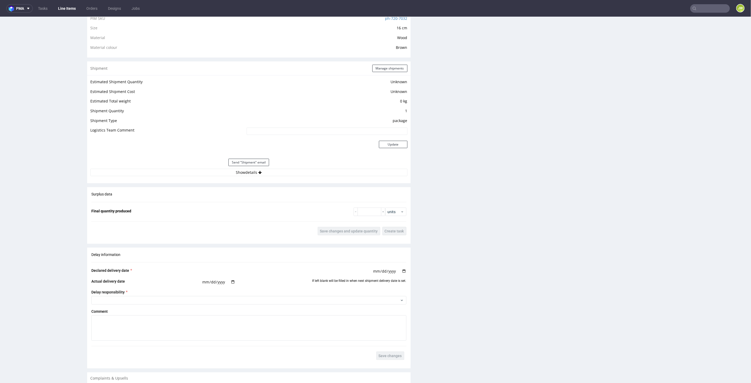
scroll to position [440, 0]
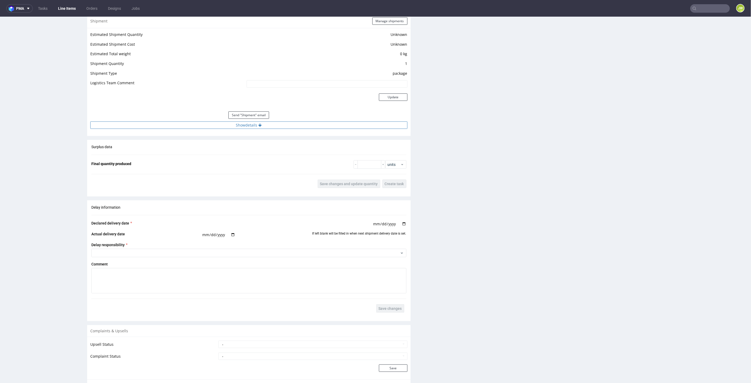
click at [233, 124] on button "Show details" at bounding box center [248, 124] width 317 height 7
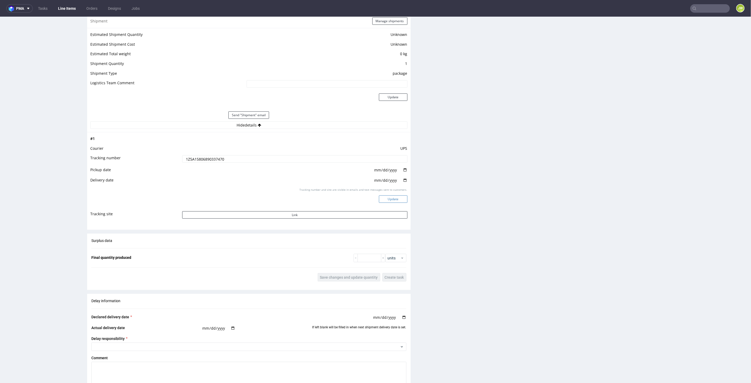
click at [379, 195] on button "Update" at bounding box center [393, 198] width 29 height 7
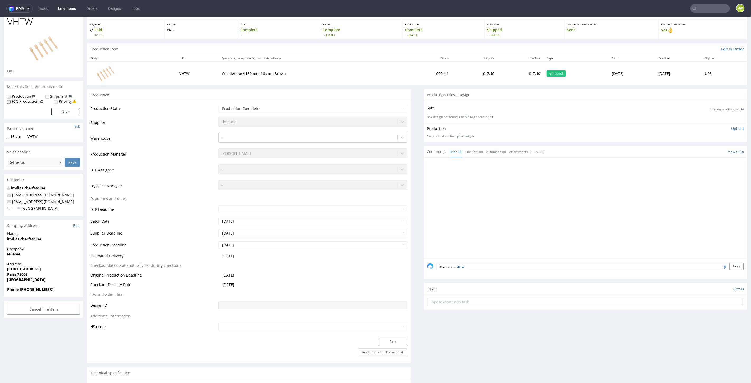
scroll to position [0, 0]
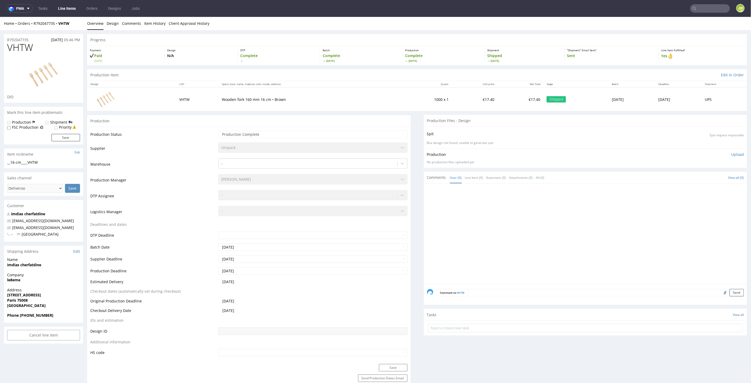
click at [66, 6] on link "Line Items" at bounding box center [67, 8] width 24 height 8
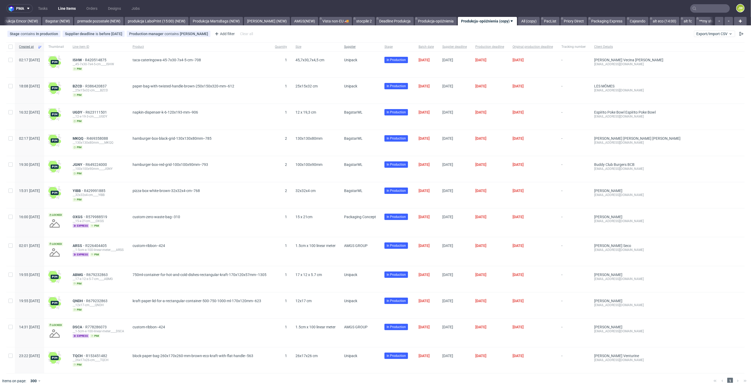
click at [377, 43] on div "Supplier" at bounding box center [360, 46] width 40 height 9
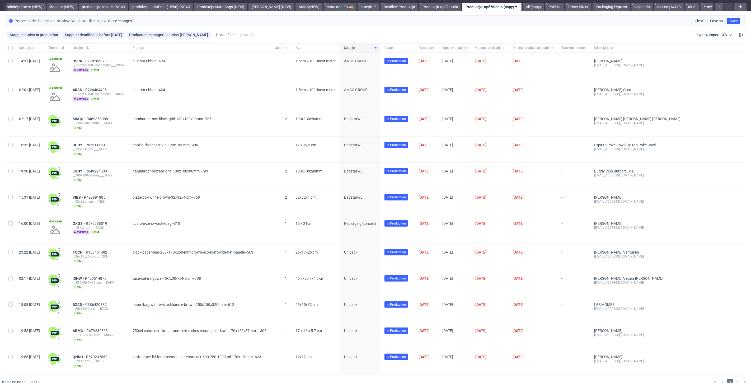
scroll to position [21, 0]
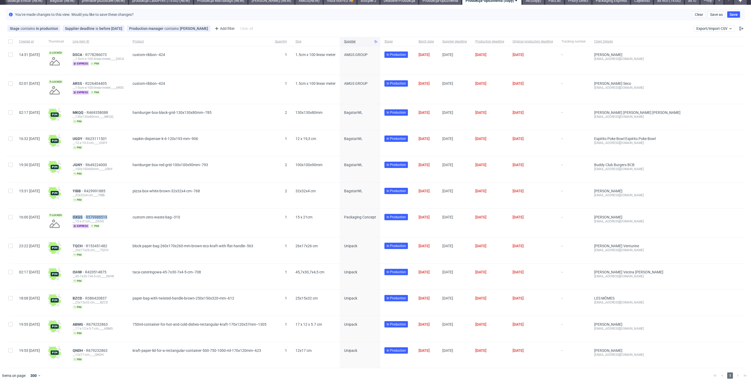
drag, startPoint x: 125, startPoint y: 215, endPoint x: 88, endPoint y: 215, distance: 37.8
click at [88, 215] on div "OXGS R579988519 __15-x-21cm____OXGS express pim" at bounding box center [98, 223] width 60 height 29
copy div "OXGS R579988519"
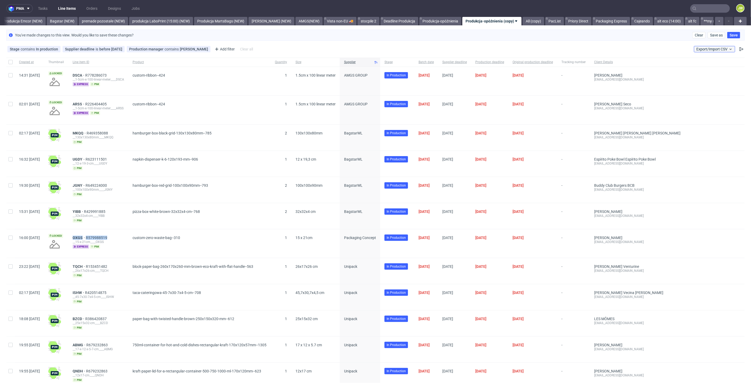
click at [713, 52] on button "Export/Import CSV" at bounding box center [714, 49] width 41 height 6
click at [699, 68] on link "Import shipments CSV" at bounding box center [698, 70] width 62 height 8
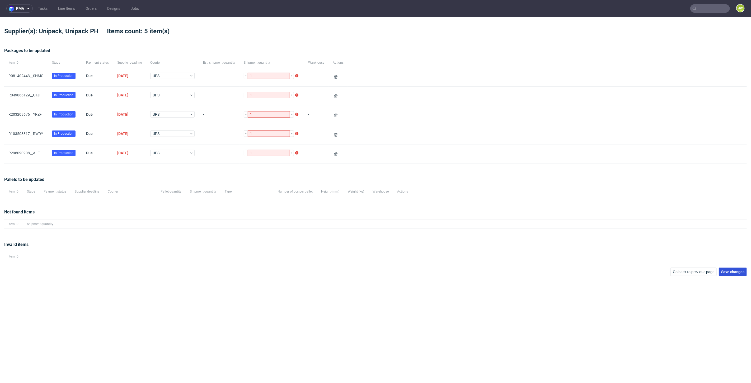
click at [733, 275] on button "Save changes" at bounding box center [733, 272] width 28 height 8
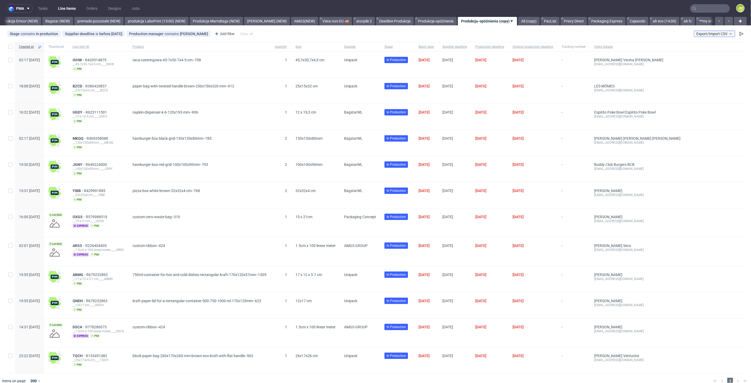
click at [709, 31] on button "Export/Import CSV" at bounding box center [714, 34] width 41 height 6
click at [694, 55] on link "Import shipments CSV" at bounding box center [698, 55] width 62 height 8
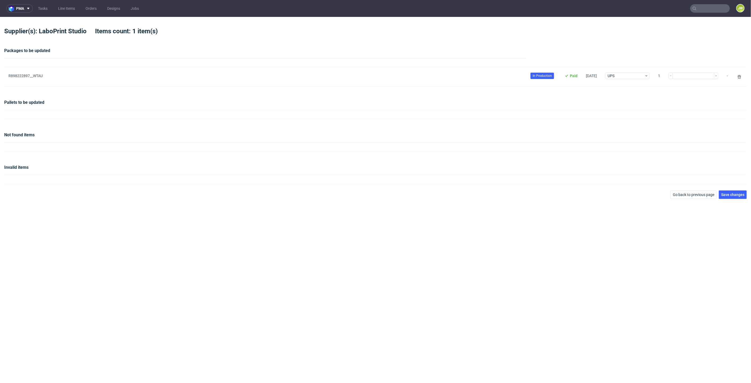
type input "1"
click at [731, 196] on span "Save changes" at bounding box center [733, 195] width 23 height 4
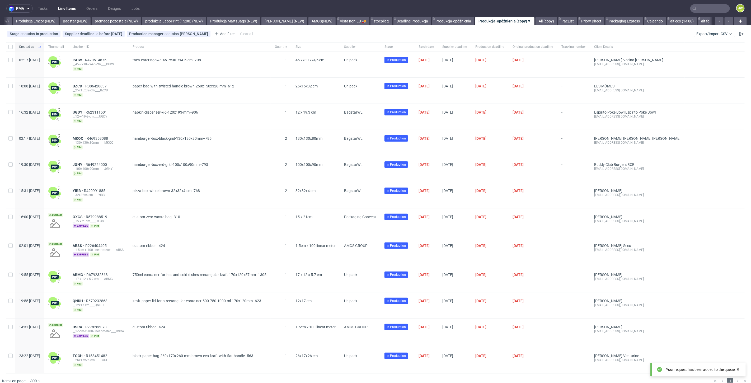
scroll to position [0, 1174]
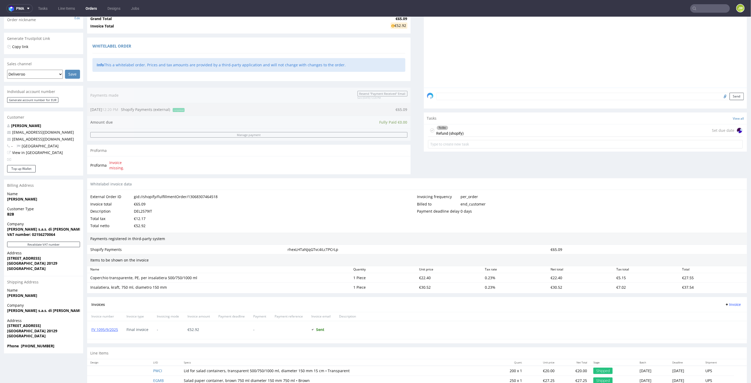
scroll to position [105, 0]
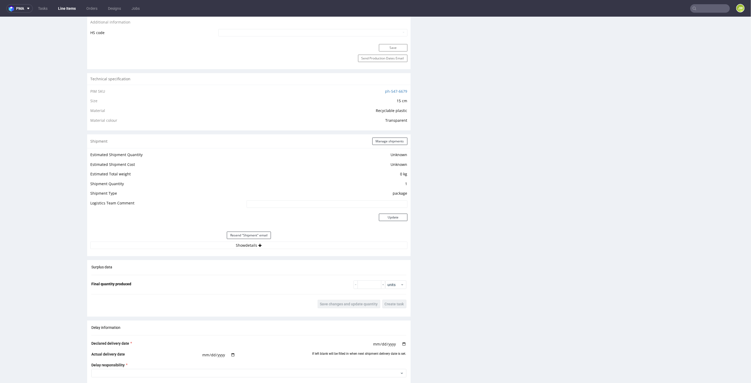
scroll to position [352, 0]
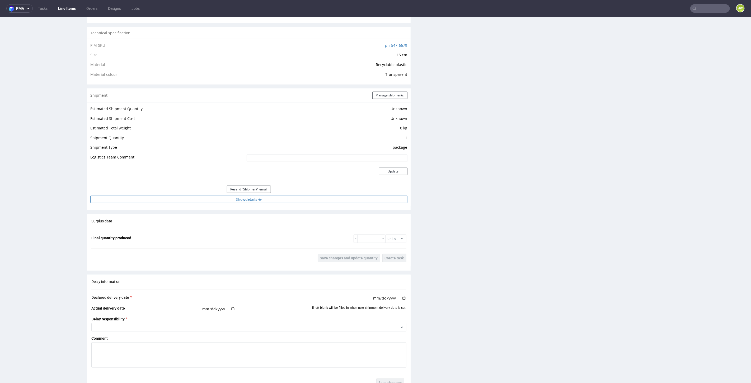
click at [241, 200] on button "Show details" at bounding box center [248, 199] width 317 height 7
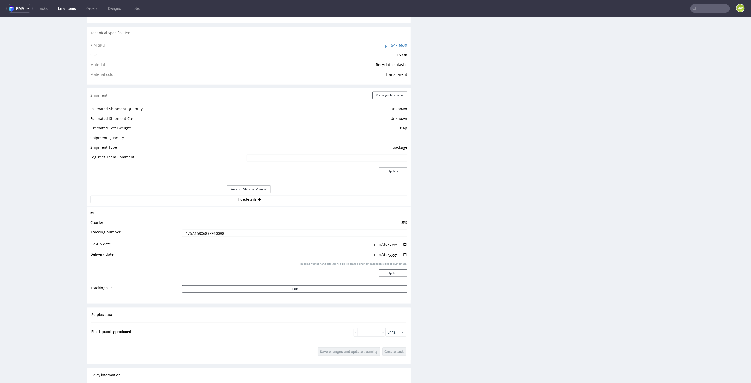
click at [207, 235] on input "1Z5A15806897960088" at bounding box center [294, 232] width 225 height 7
drag, startPoint x: 78, startPoint y: 108, endPoint x: 100, endPoint y: 120, distance: 25.6
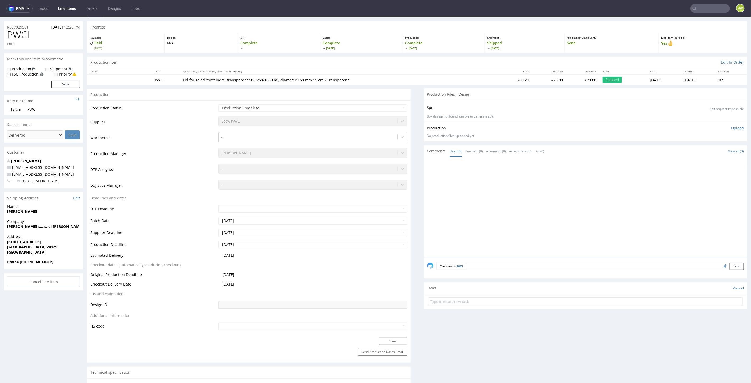
scroll to position [0, 0]
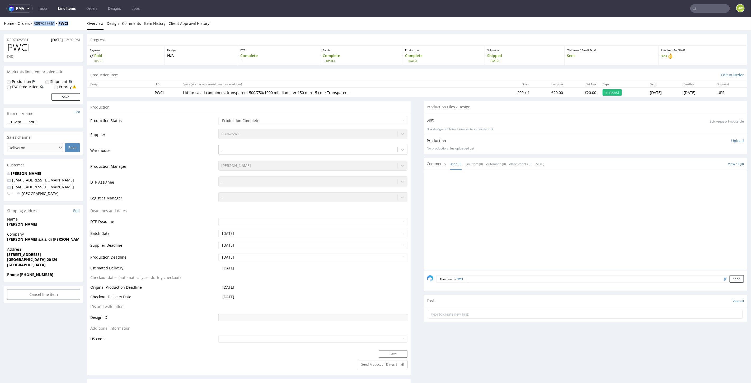
drag, startPoint x: 71, startPoint y: 25, endPoint x: 30, endPoint y: 28, distance: 40.8
click at [30, 28] on div "Home Orders R097029561 PWCI Overview Design Comments Item History Client Approv…" at bounding box center [375, 23] width 751 height 13
copy div "R097029561 PWCI"
click at [71, 17] on div "Home Orders R097029561 PWCI Overview Design Comments Item History Client Approv…" at bounding box center [375, 23] width 751 height 13
drag, startPoint x: 72, startPoint y: 21, endPoint x: 34, endPoint y: 27, distance: 38.7
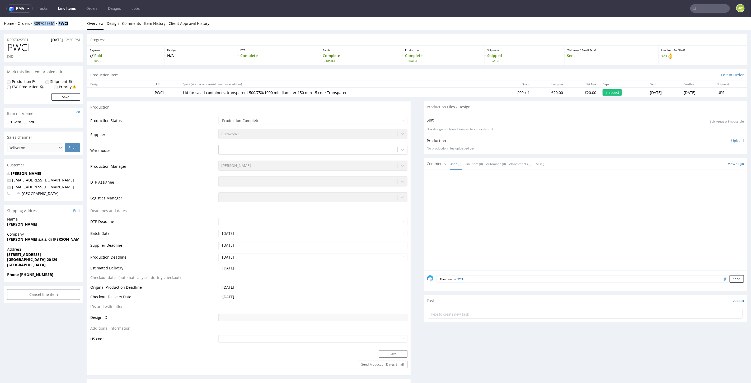
click at [34, 27] on div "Home Orders R097029561 PWCI Overview Design Comments Item History Client Approv…" at bounding box center [375, 23] width 751 height 13
copy div "R097029561 PWCI"
drag, startPoint x: 76, startPoint y: 25, endPoint x: 33, endPoint y: 29, distance: 43.5
click at [33, 29] on div "Home Orders R097029561 PWCI Overview Design Comments Item History Client Approv…" at bounding box center [375, 23] width 751 height 13
copy div "R097029561 PWCI"
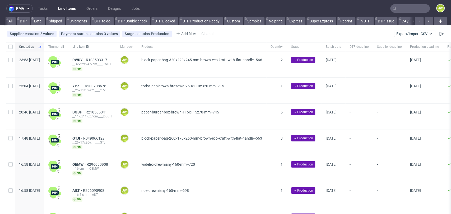
scroll to position [0, 833]
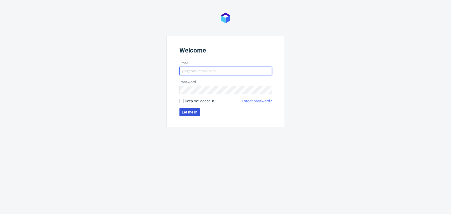
type input "jedrzej.wisniewski@packhelp.com"
click at [186, 115] on button "Let me in" at bounding box center [189, 112] width 20 height 8
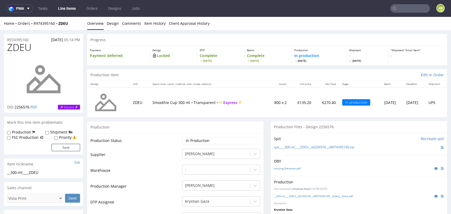
click at [148, 37] on div "Progress" at bounding box center [267, 40] width 360 height 12
click at [215, 43] on div "Progress" at bounding box center [267, 40] width 360 height 12
drag, startPoint x: 75, startPoint y: 26, endPoint x: 34, endPoint y: 27, distance: 41.2
click at [34, 27] on div "Home Orders R974395160 ZDEU Overview Design Comments Item History Client Approv…" at bounding box center [225, 23] width 451 height 13
copy div "R974395160 ZDEU"
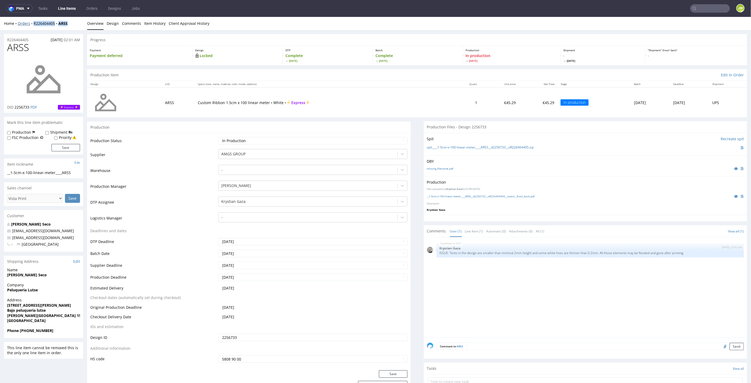
drag, startPoint x: 76, startPoint y: 28, endPoint x: 31, endPoint y: 25, distance: 45.3
click at [31, 25] on div "Home Orders R226404405 ARSS Overview Design Comments Item History Client Approv…" at bounding box center [375, 23] width 751 height 13
copy div "R226404405 ARSS"
